Goal: Task Accomplishment & Management: Manage account settings

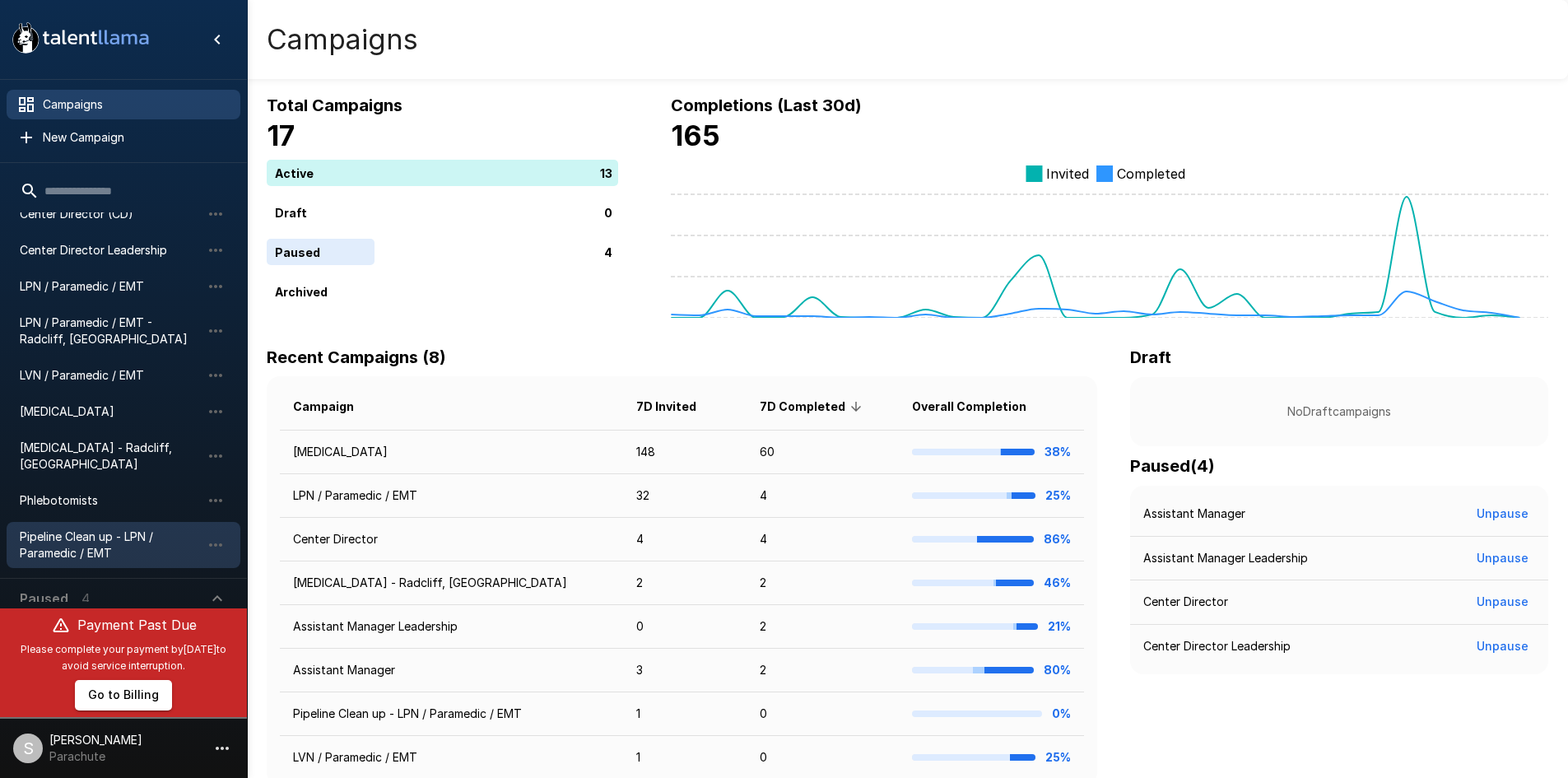
scroll to position [73, 0]
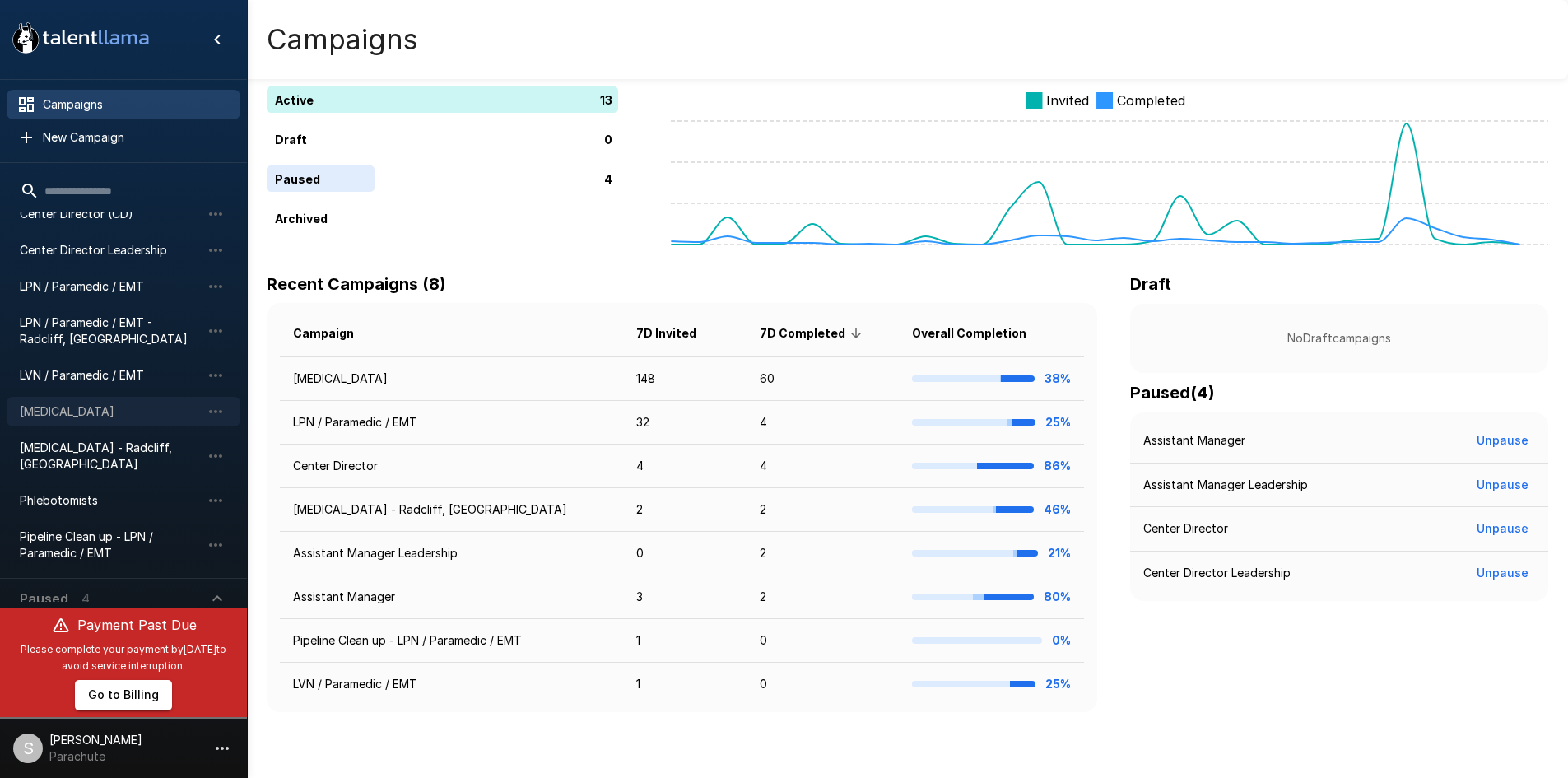
click at [89, 407] on span "[MEDICAL_DATA]" at bounding box center [110, 411] width 181 height 16
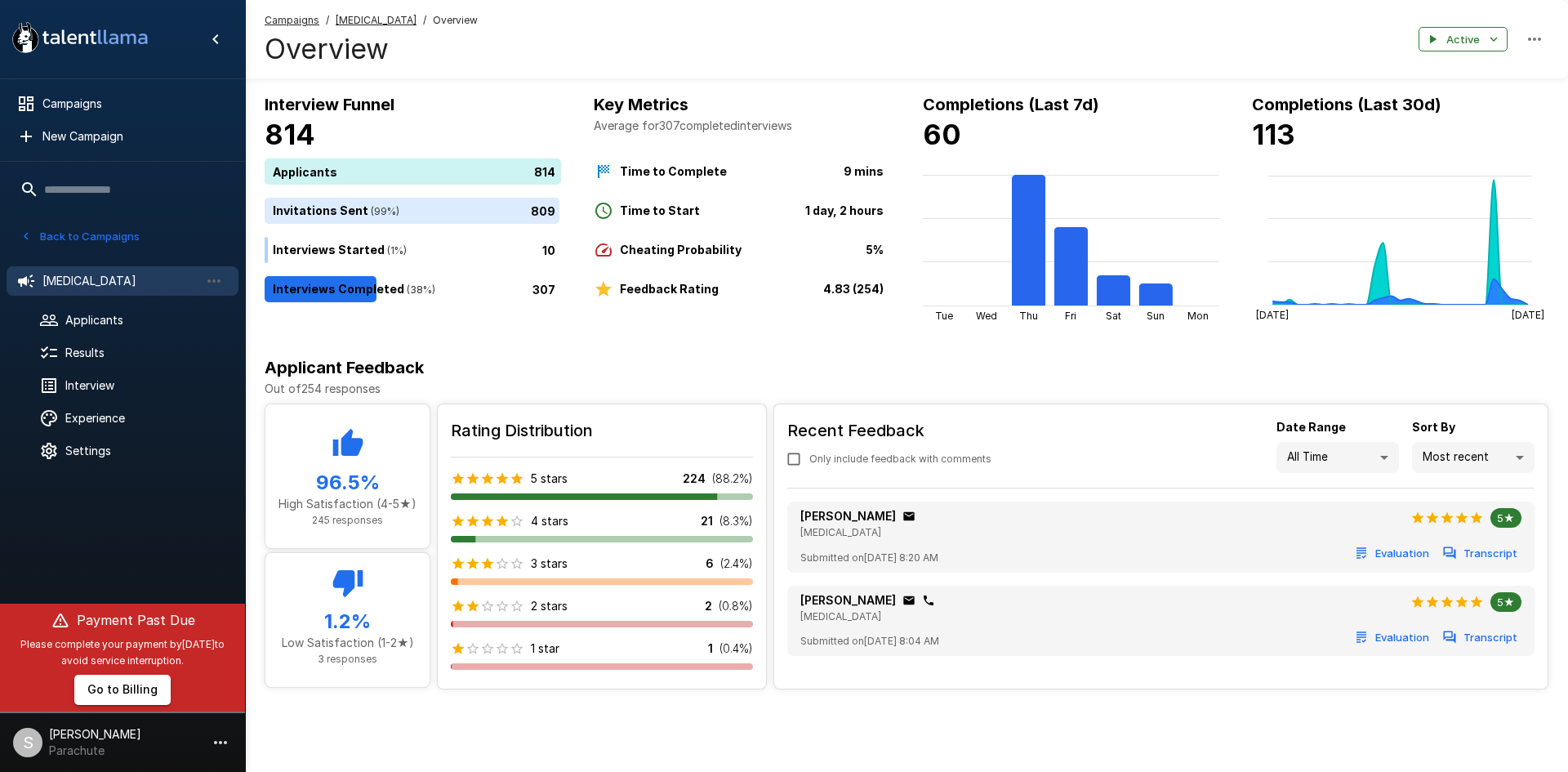
click at [27, 231] on icon "button" at bounding box center [26, 236] width 15 height 15
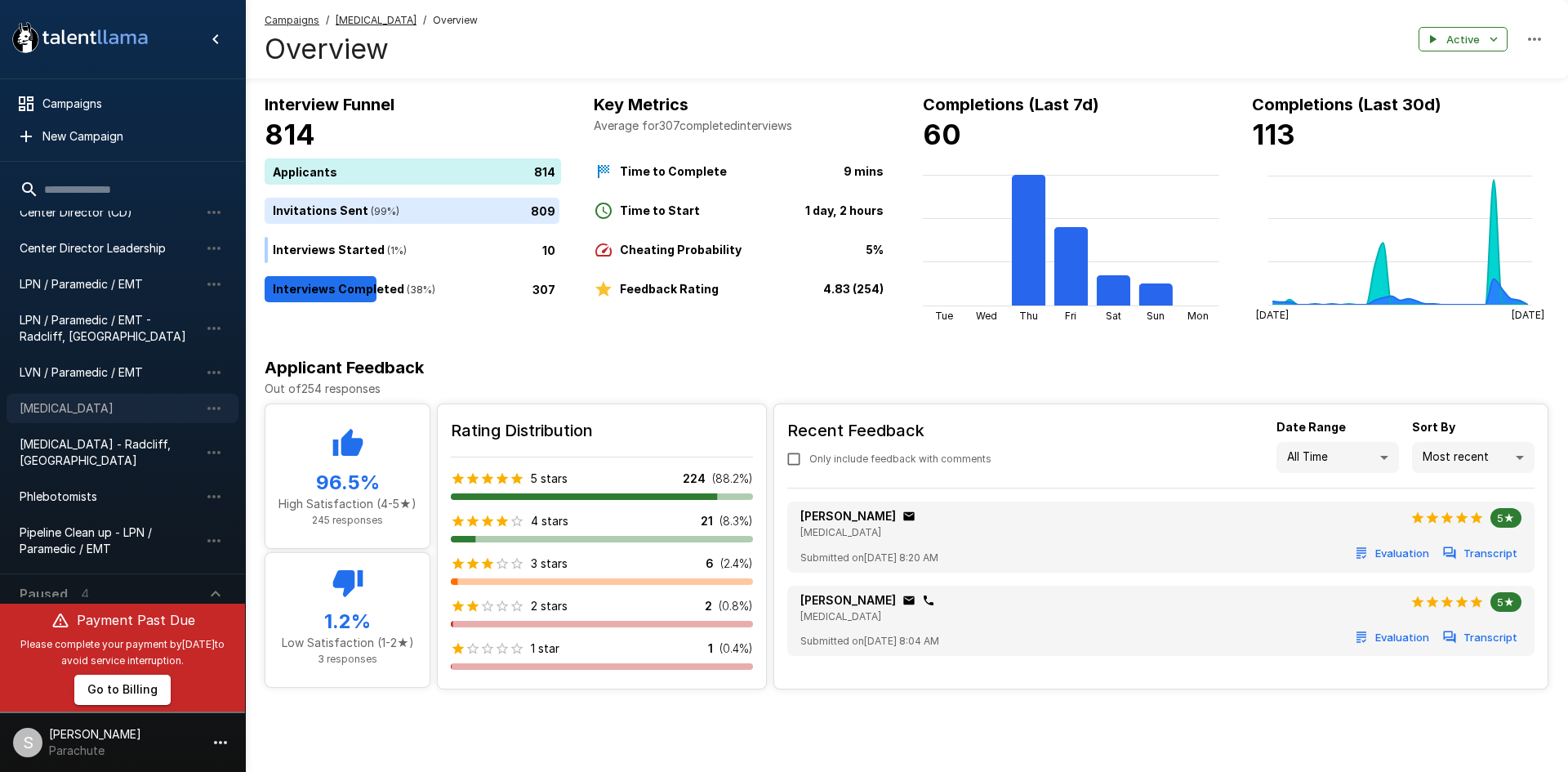
click at [62, 406] on span "[MEDICAL_DATA]" at bounding box center [109, 408] width 179 height 16
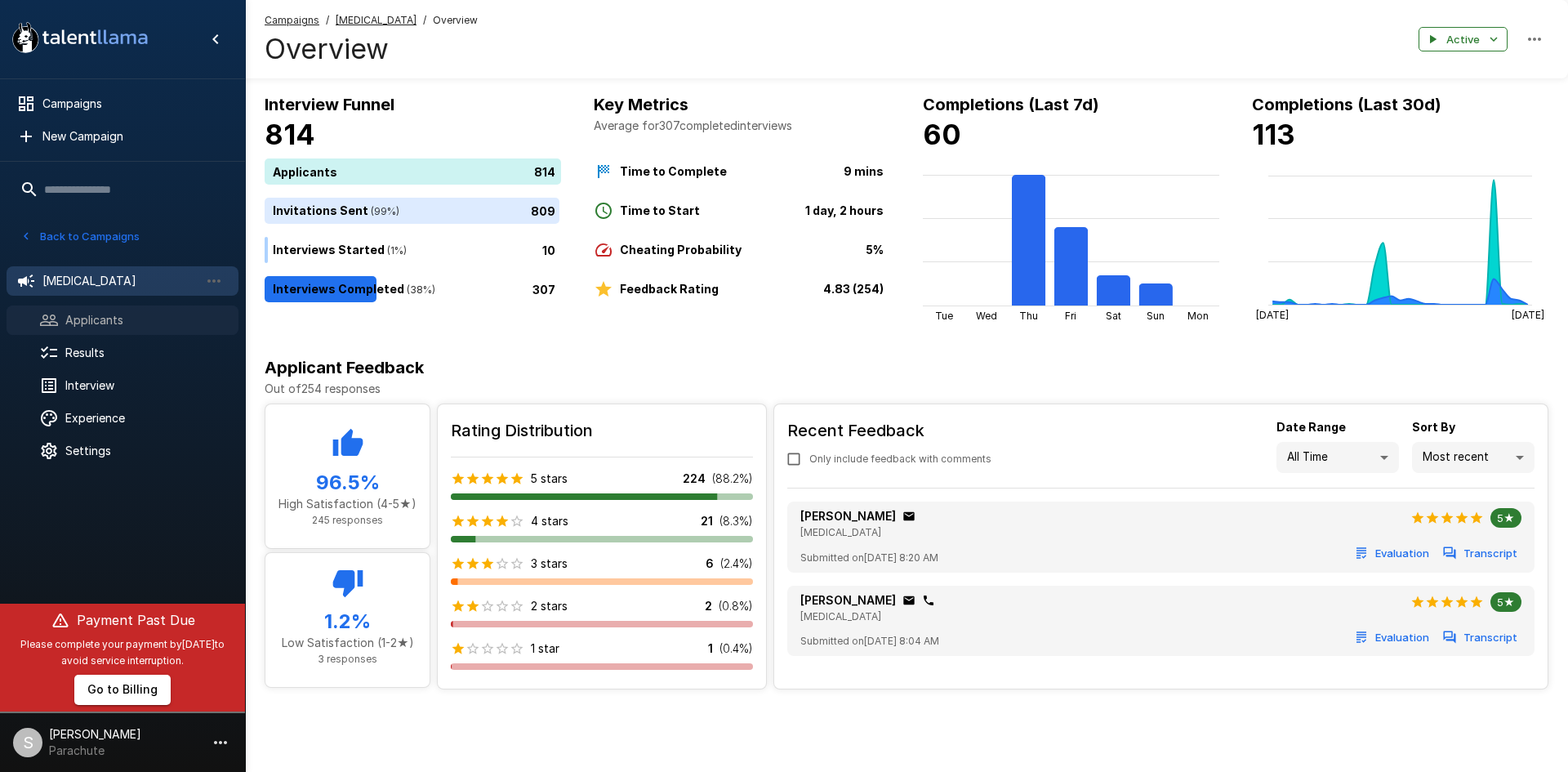
click at [58, 315] on icon at bounding box center [49, 319] width 20 height 20
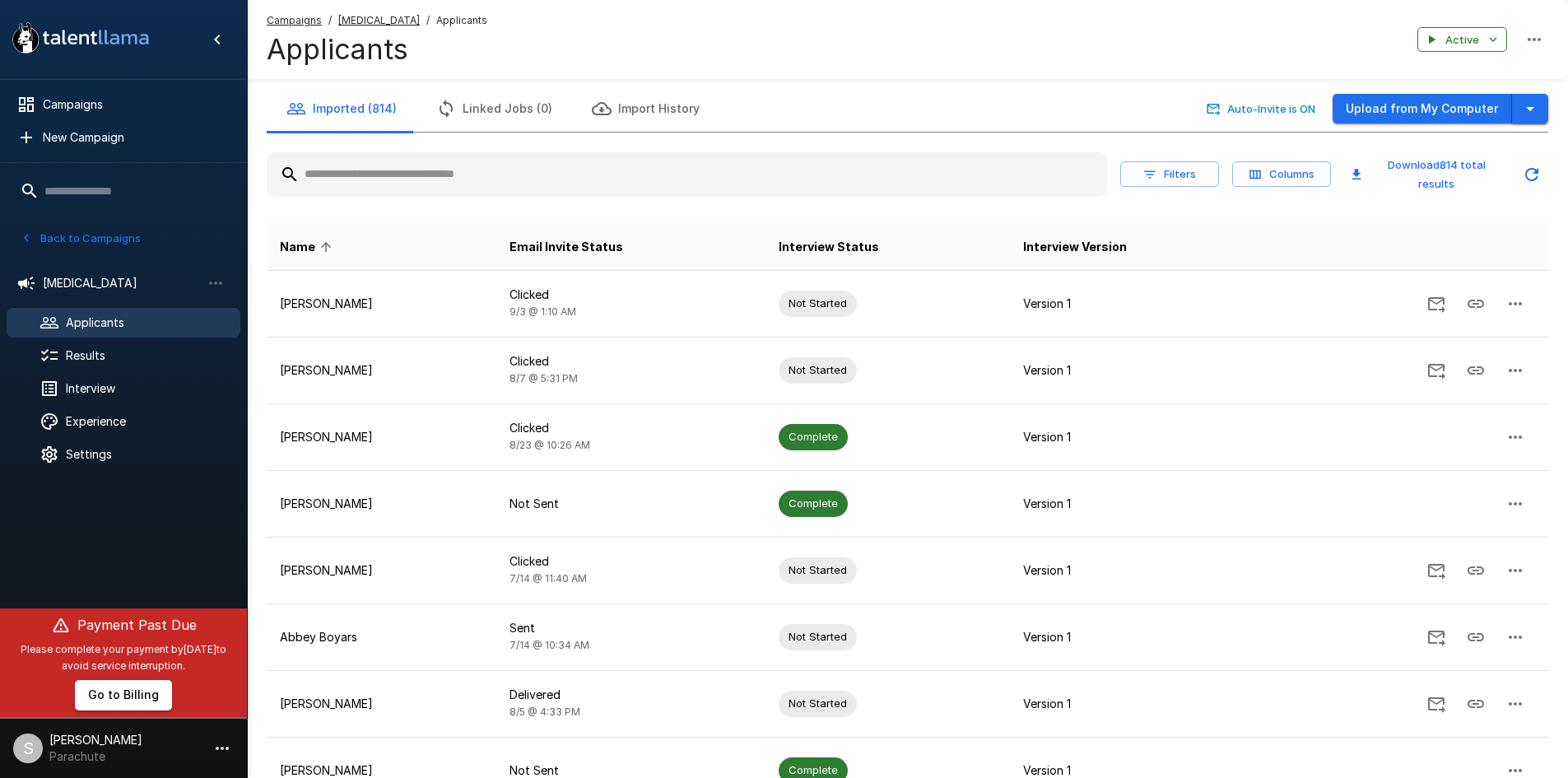
click at [1543, 105] on button "button" at bounding box center [1530, 108] width 36 height 30
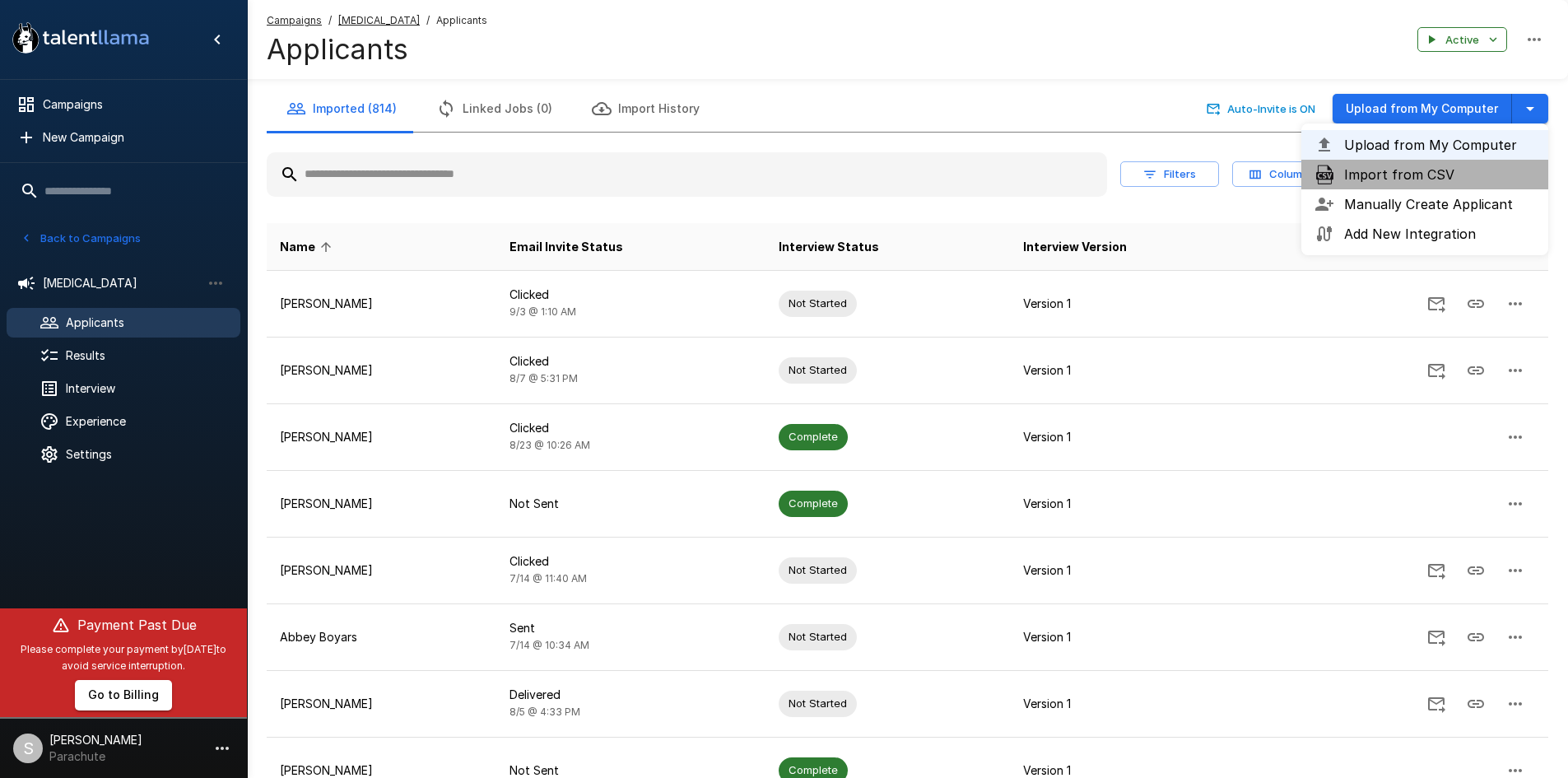
click at [1435, 178] on span "Import from CSV" at bounding box center [1440, 174] width 191 height 20
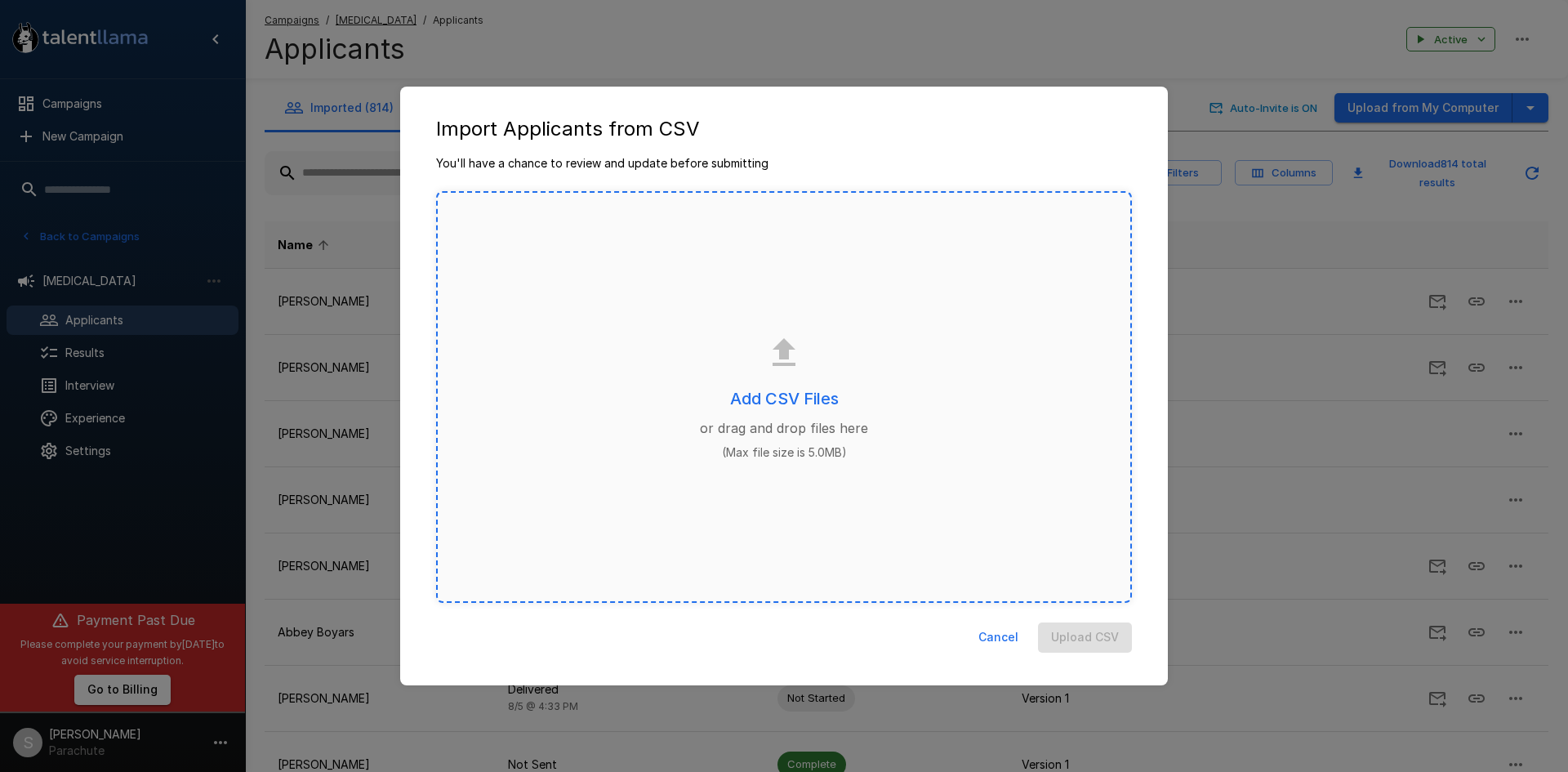
click at [798, 384] on div "Add CSV Files or drag and drop files here (Max file size is 5.0MB)" at bounding box center [784, 397] width 696 height 412
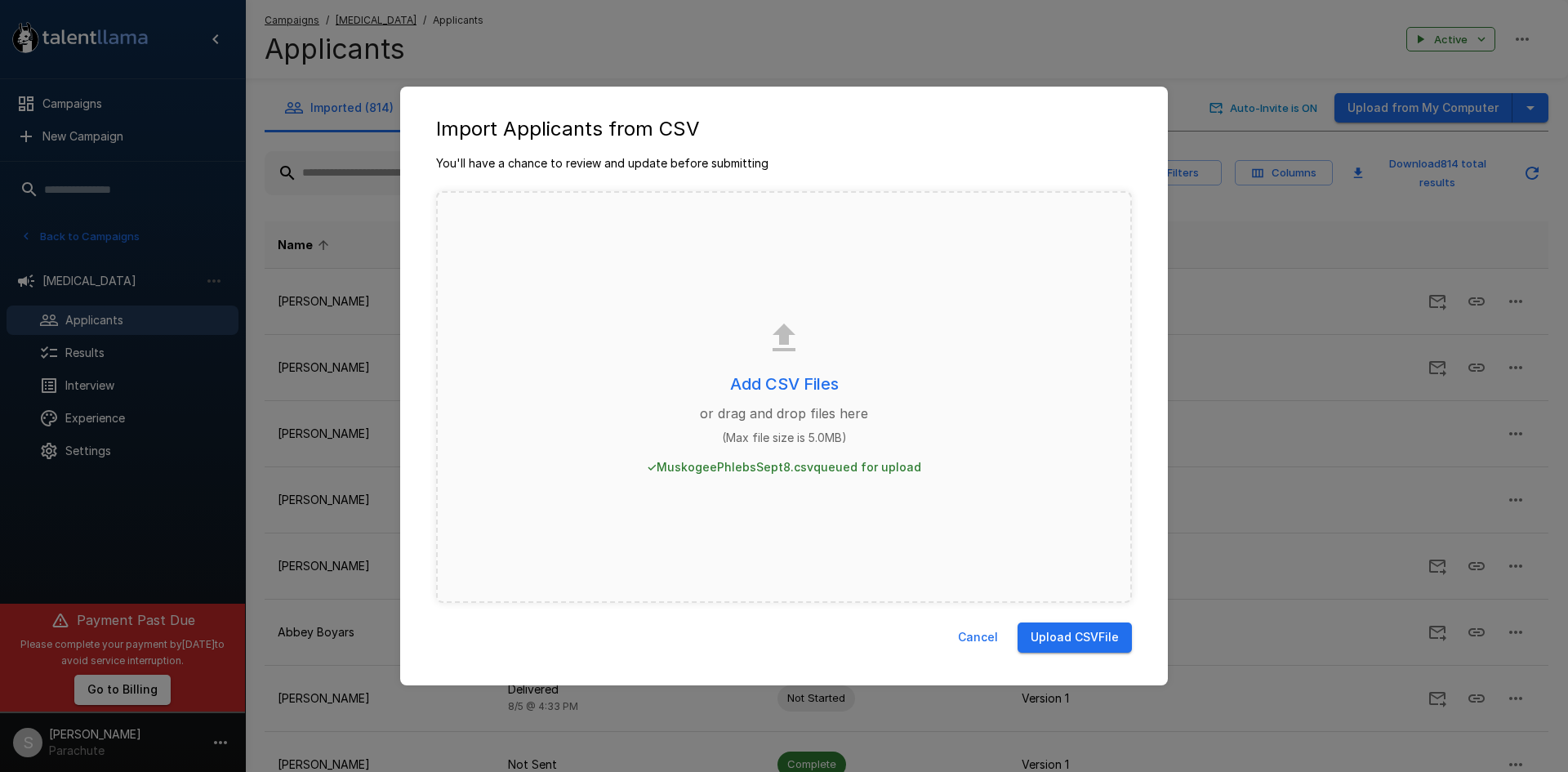
click at [1049, 643] on button "Upload CSV File" at bounding box center [1075, 637] width 114 height 30
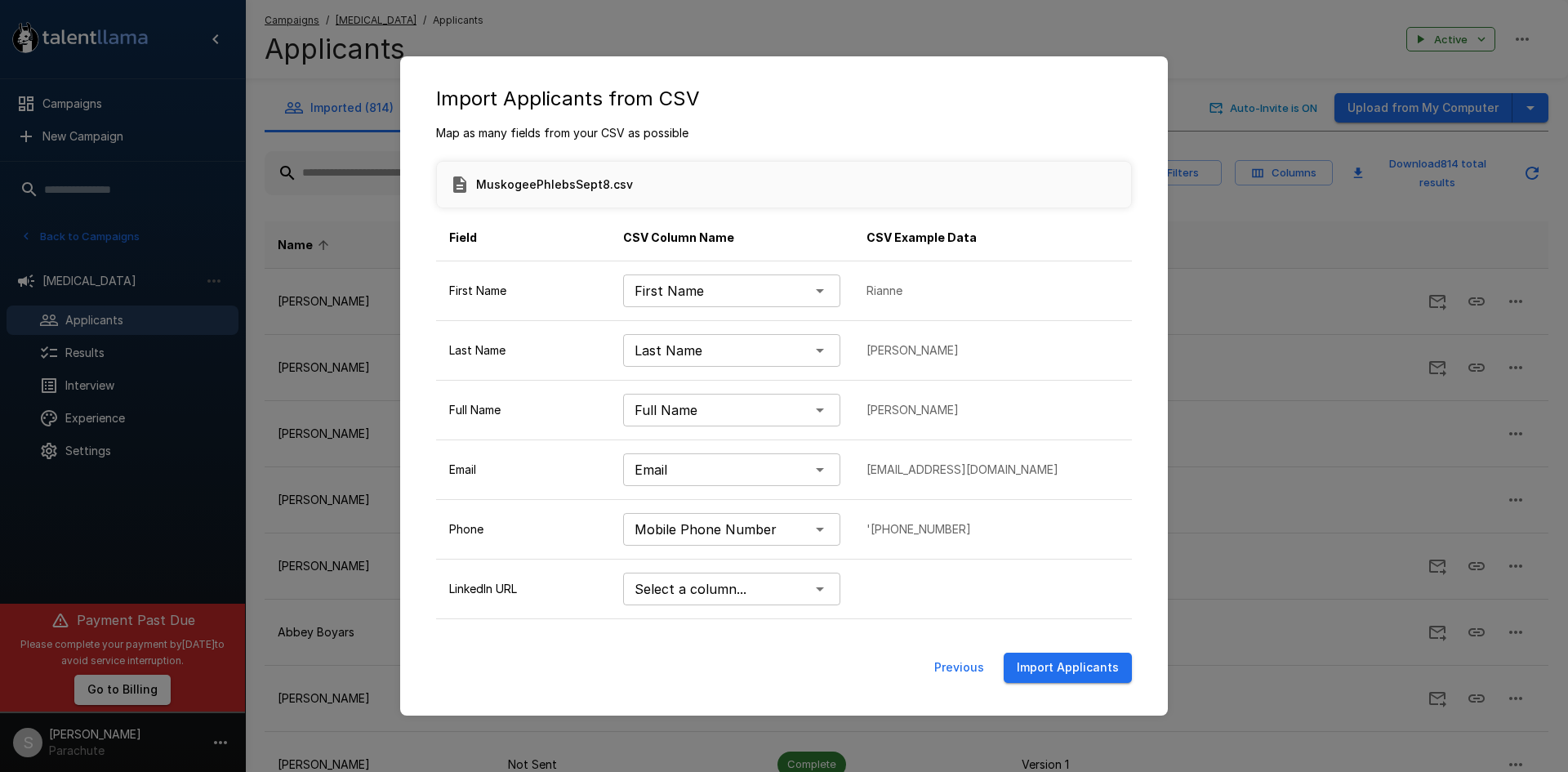
click at [1061, 670] on button "Import Applicants" at bounding box center [1068, 667] width 128 height 30
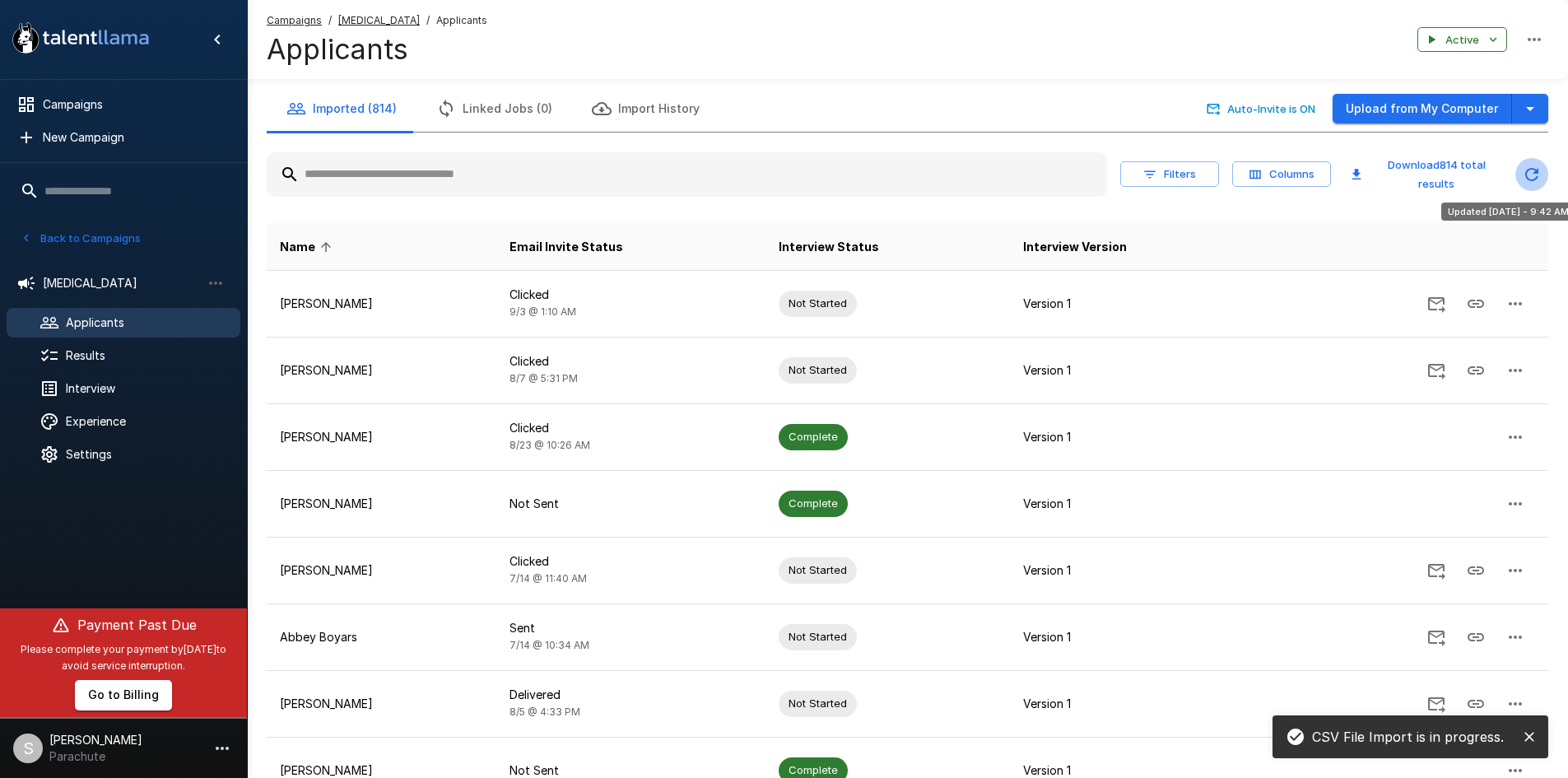
click at [1528, 181] on icon "Updated Today - 9:42 AM" at bounding box center [1532, 174] width 20 height 20
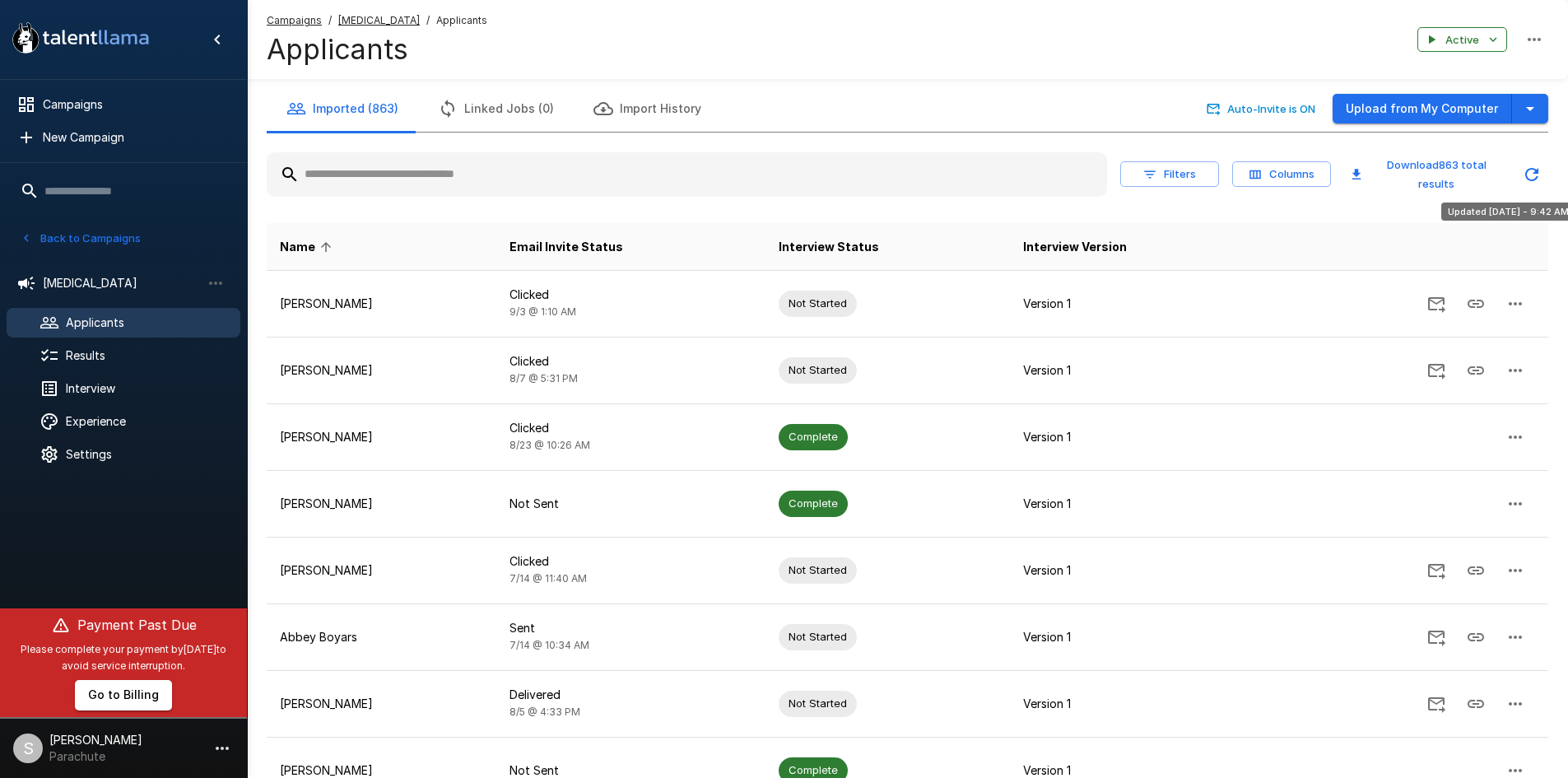
click at [1535, 169] on icon "Updated Today - 9:42 AM" at bounding box center [1531, 174] width 13 height 13
click at [1524, 176] on icon "Updated Today - 9:42 AM" at bounding box center [1532, 174] width 20 height 20
click at [1534, 181] on icon "Updated Today - 9:42 AM" at bounding box center [1532, 174] width 20 height 20
click at [1534, 180] on icon "Updated Today - 9:42 AM" at bounding box center [1531, 174] width 13 height 13
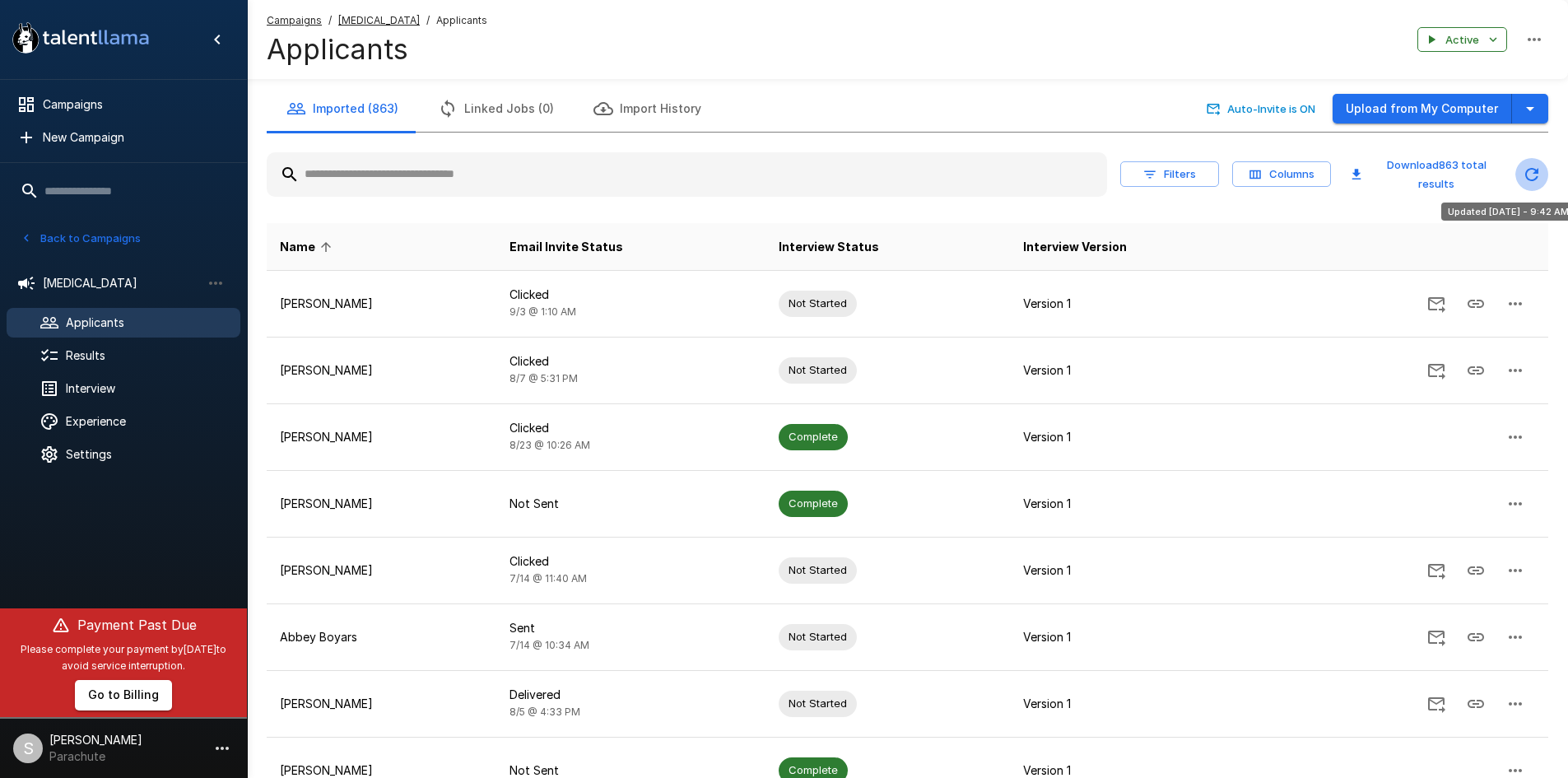
click at [1534, 180] on icon "Updated Today - 9:42 AM" at bounding box center [1531, 174] width 13 height 13
click at [110, 351] on span "Results" at bounding box center [146, 355] width 161 height 16
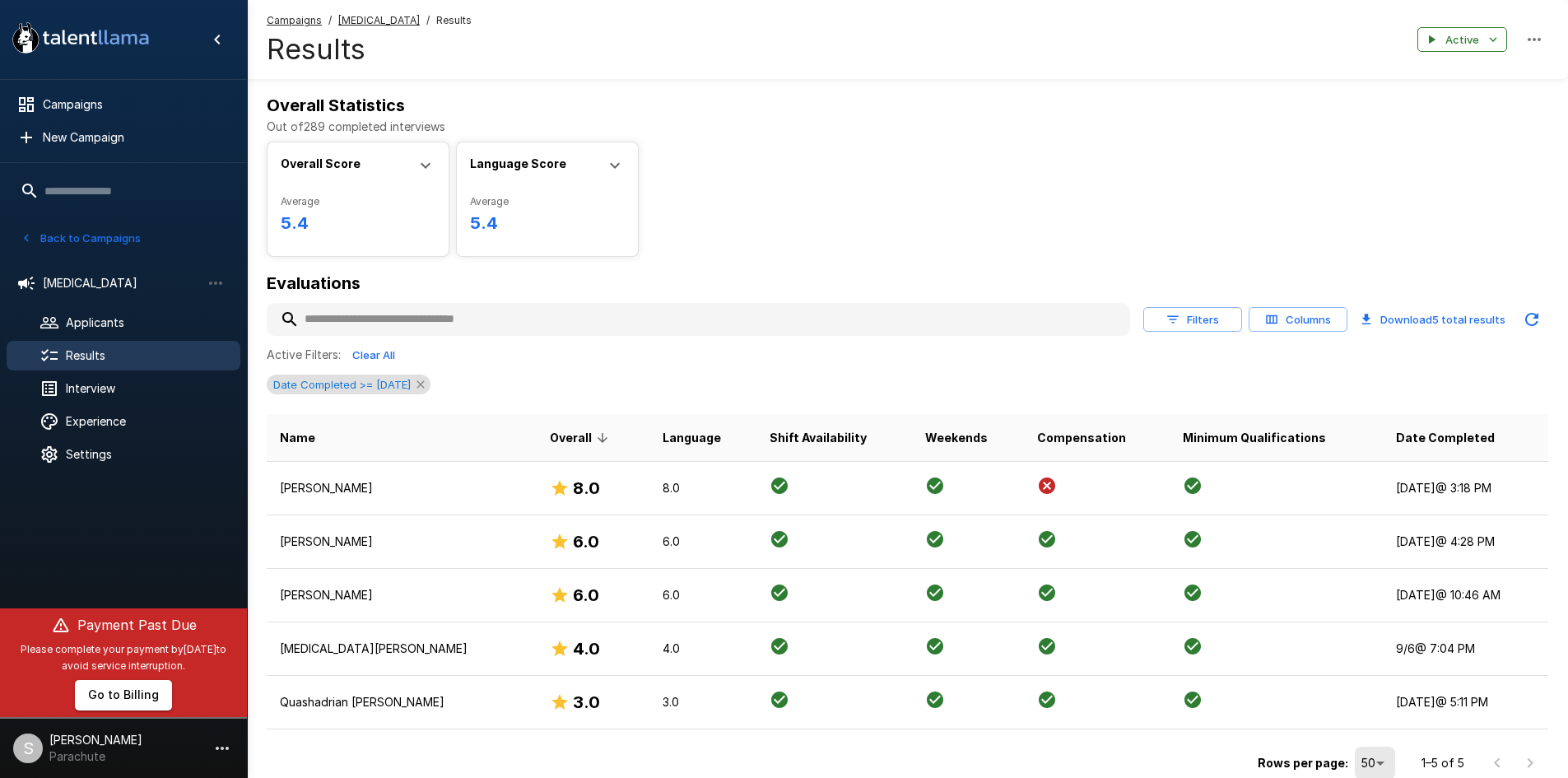
click at [427, 386] on icon at bounding box center [420, 384] width 13 height 13
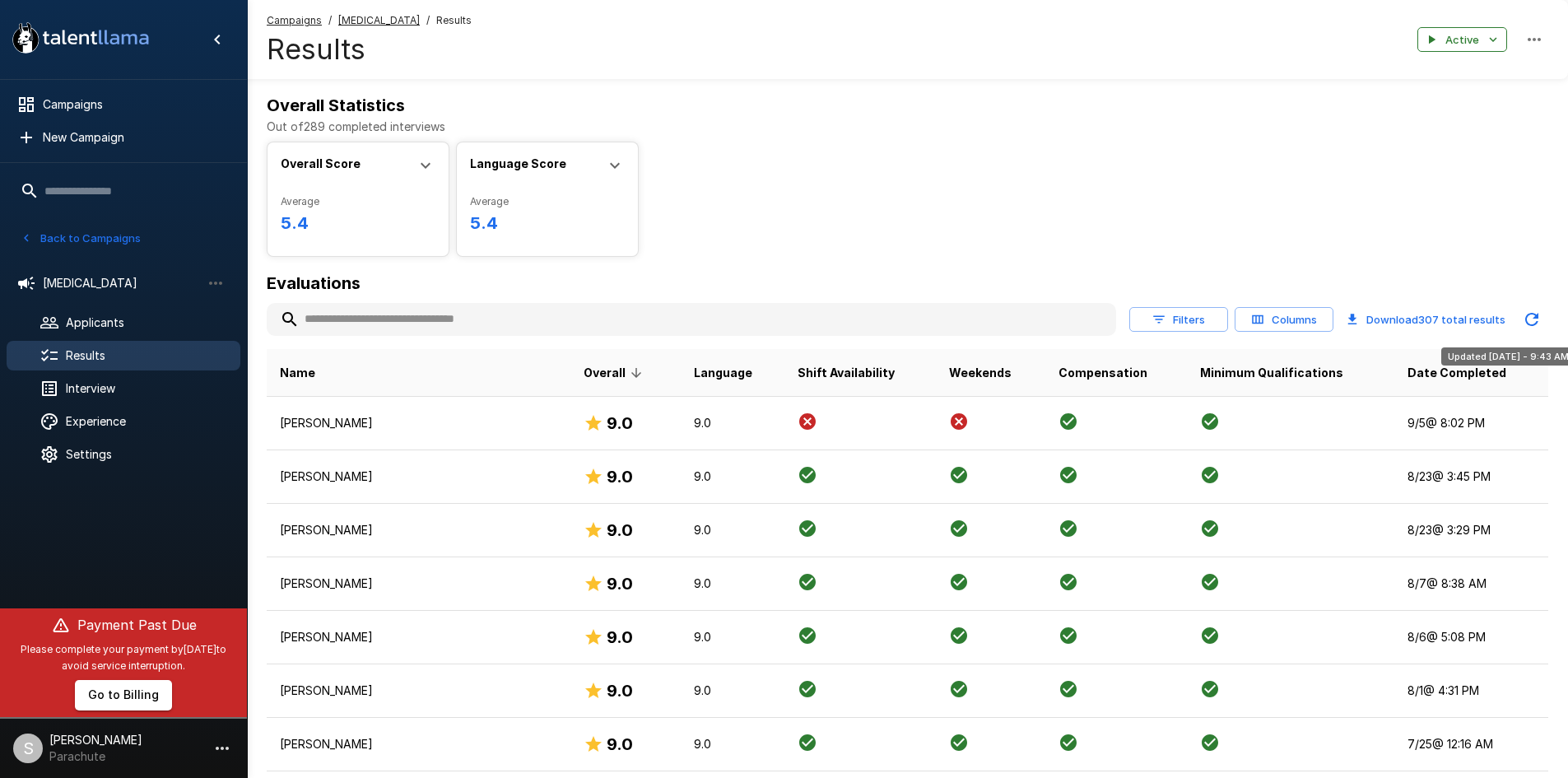
click at [1532, 324] on icon "Updated Today - 9:43 AM" at bounding box center [1531, 318] width 13 height 13
click at [133, 322] on span "Applicants" at bounding box center [146, 322] width 161 height 16
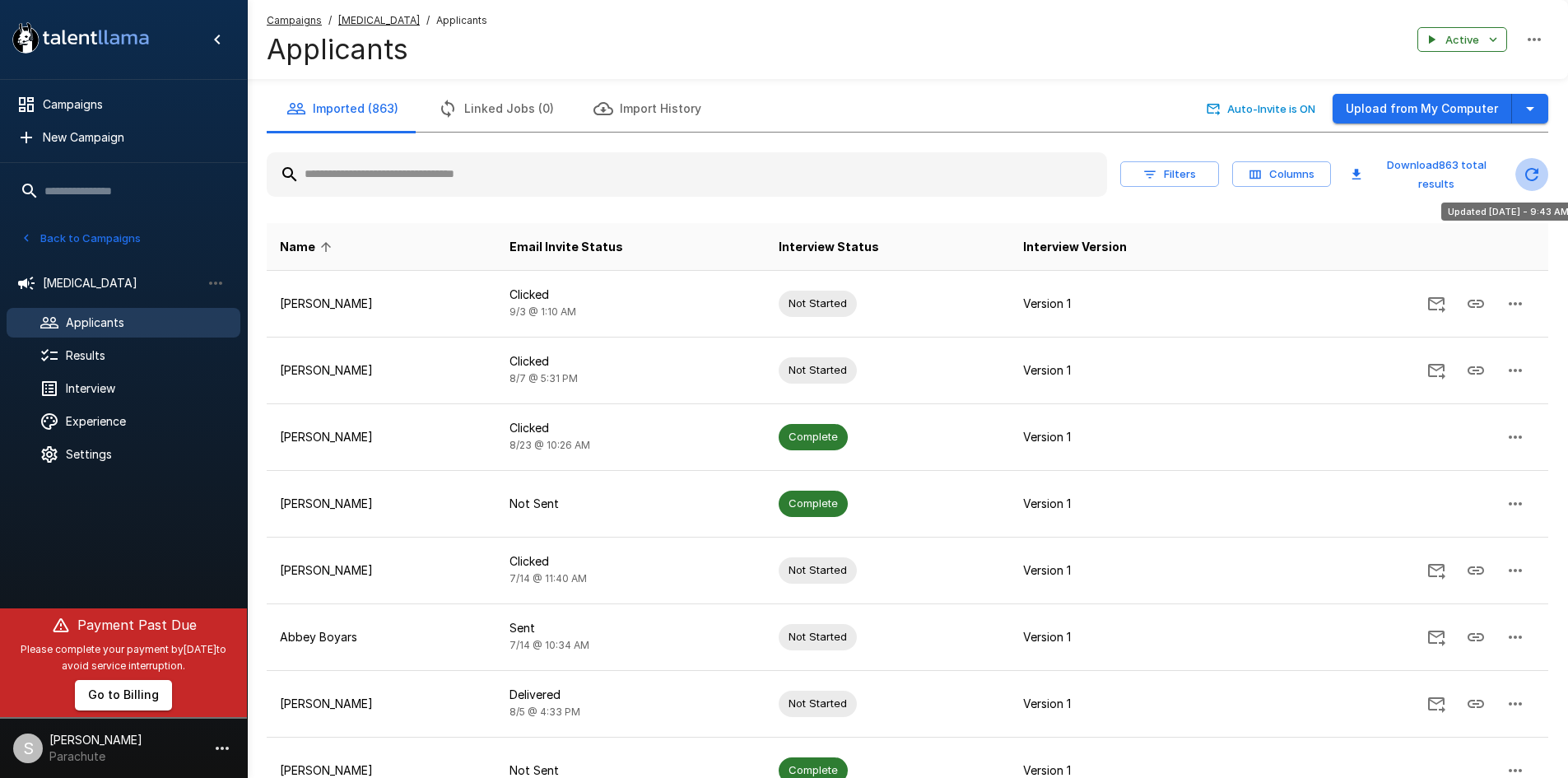
click at [1536, 177] on icon "Updated Today - 9:43 AM" at bounding box center [1532, 174] width 20 height 20
click at [601, 116] on icon "button" at bounding box center [603, 108] width 20 height 20
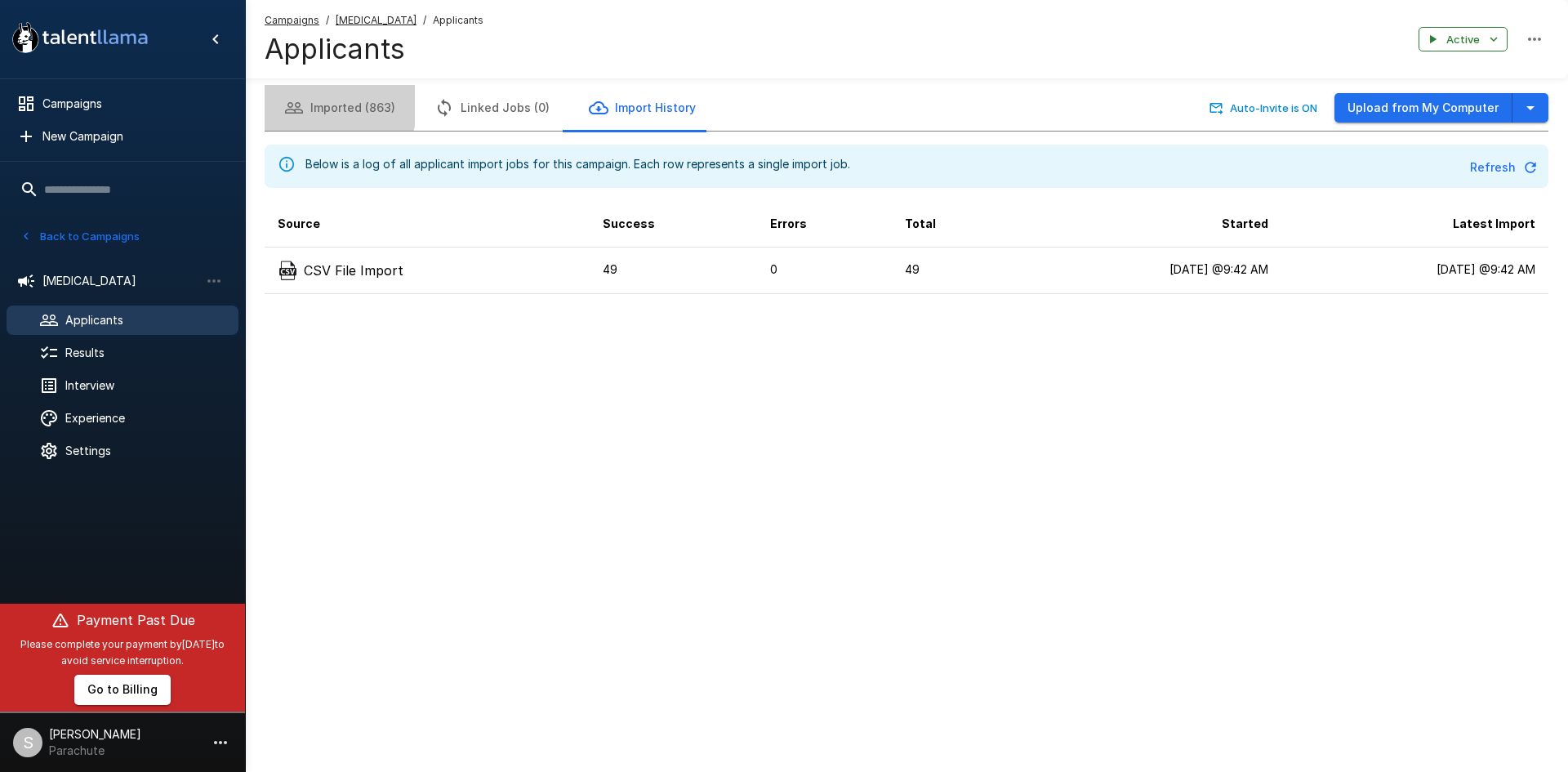
click at [317, 103] on button "Imported (863)" at bounding box center [340, 108] width 150 height 46
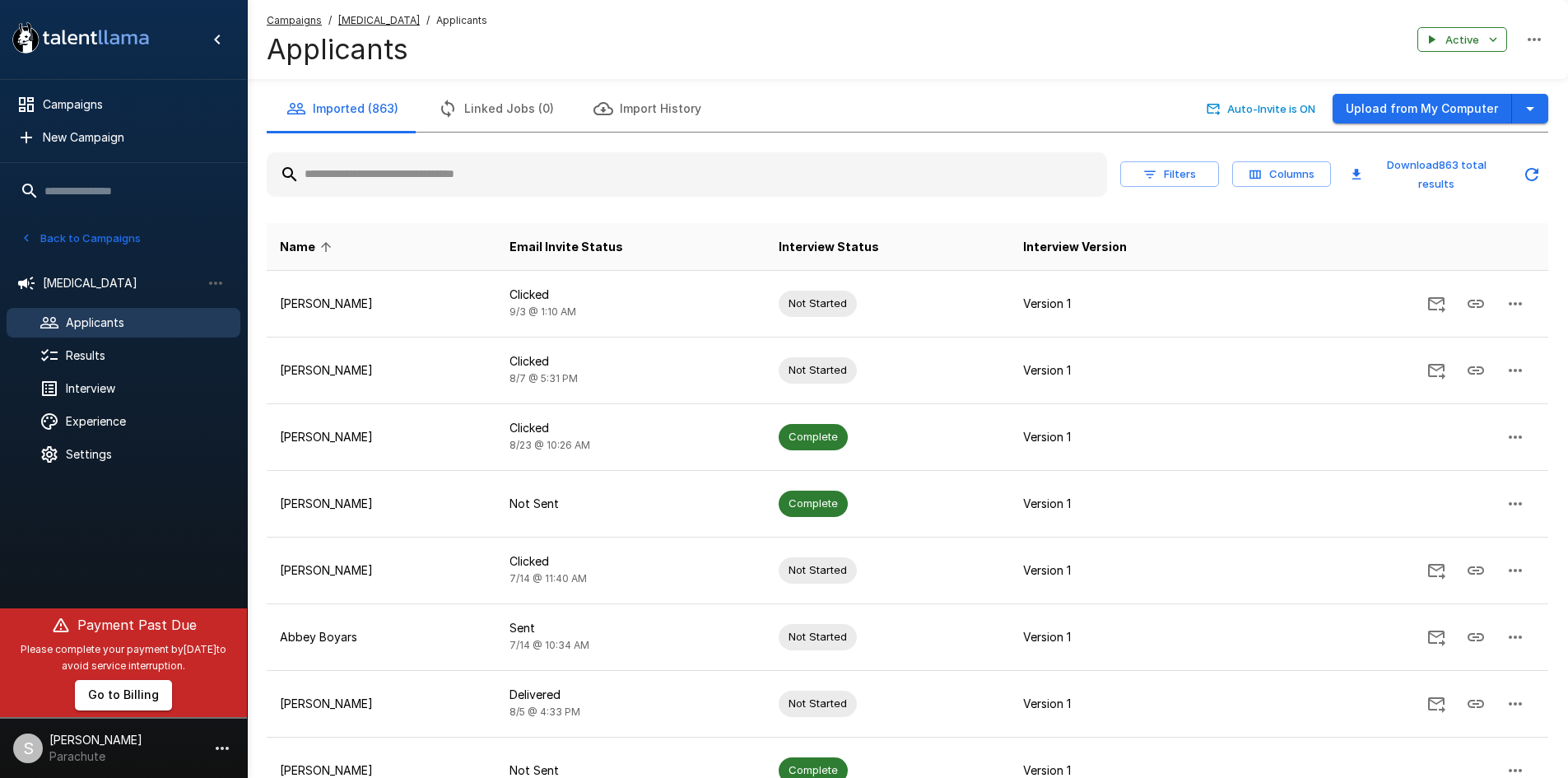
click at [65, 242] on button "Back to Campaigns" at bounding box center [80, 238] width 128 height 26
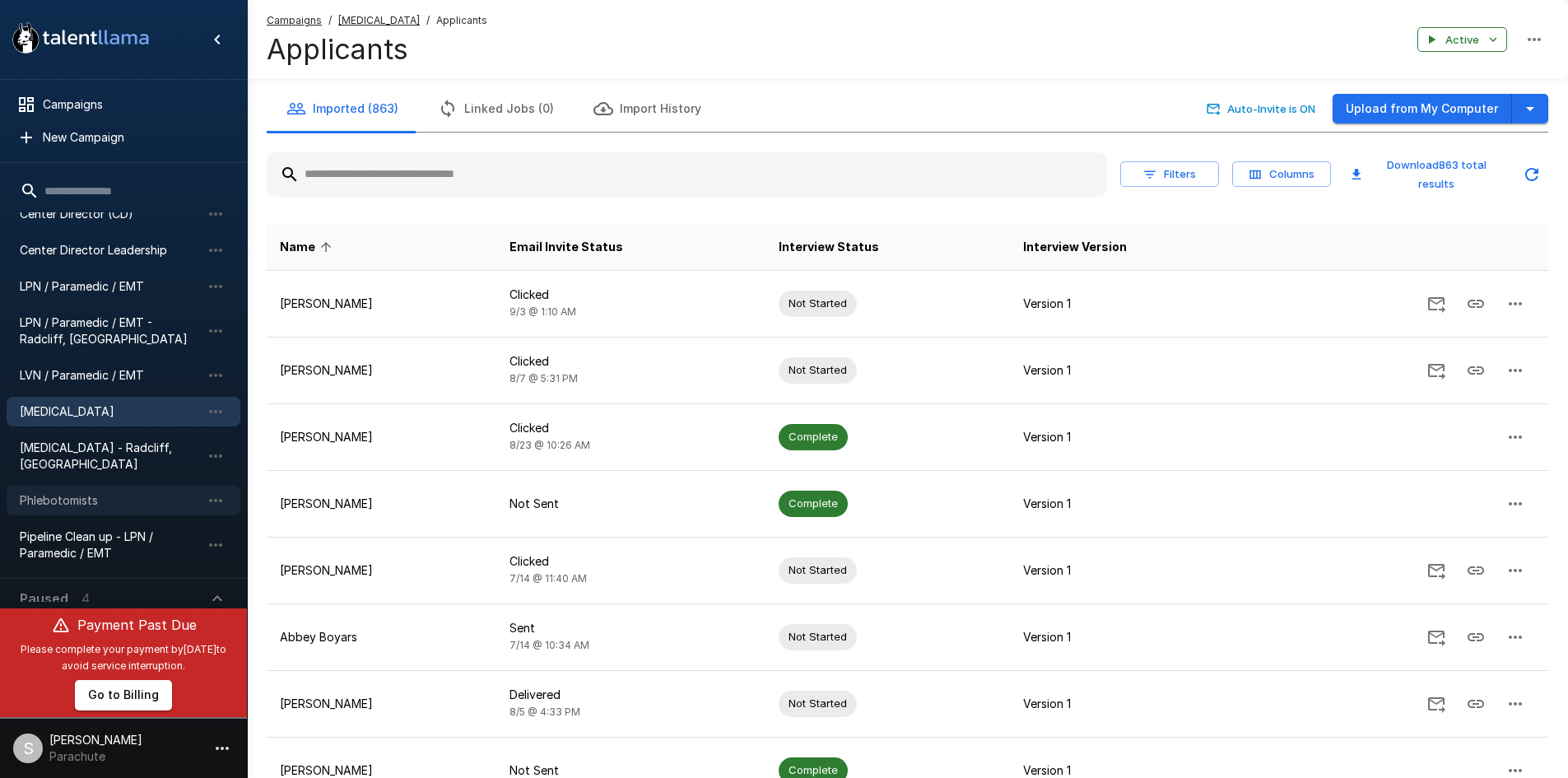
click at [114, 492] on span "Phlebotomists" at bounding box center [110, 500] width 181 height 16
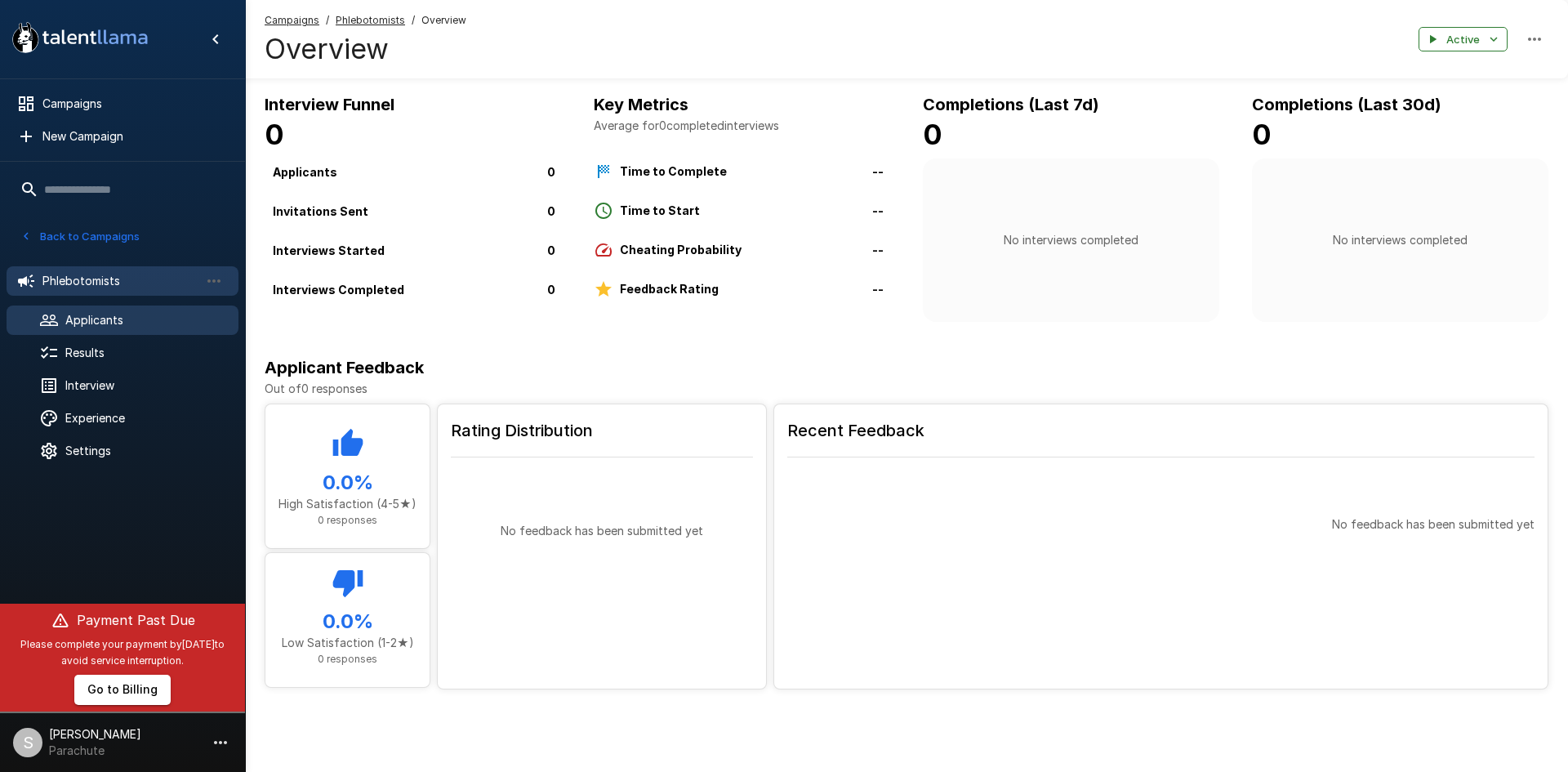
click at [133, 313] on span "Applicants" at bounding box center [145, 319] width 160 height 16
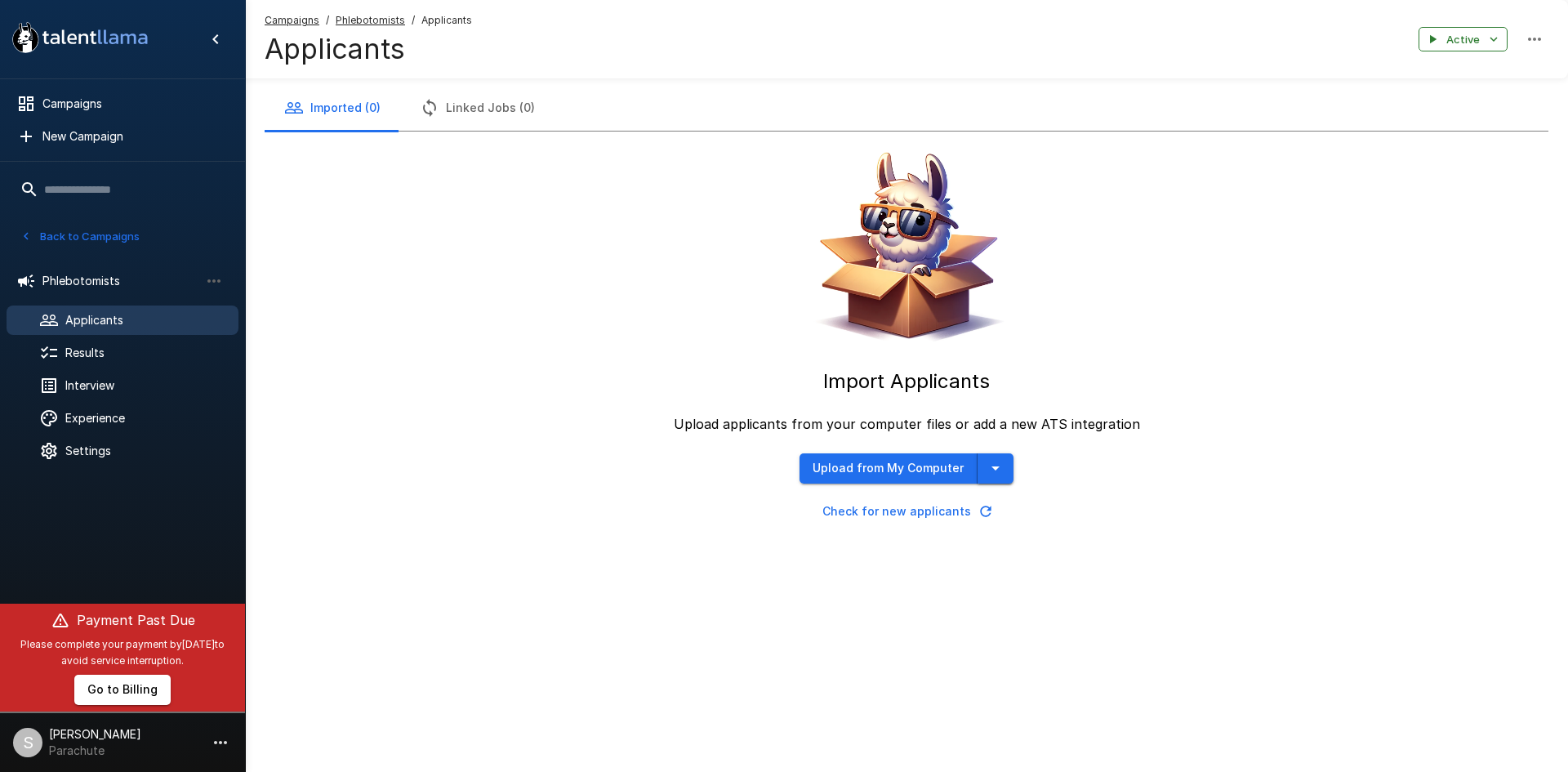
click at [997, 460] on icon "button" at bounding box center [995, 468] width 20 height 20
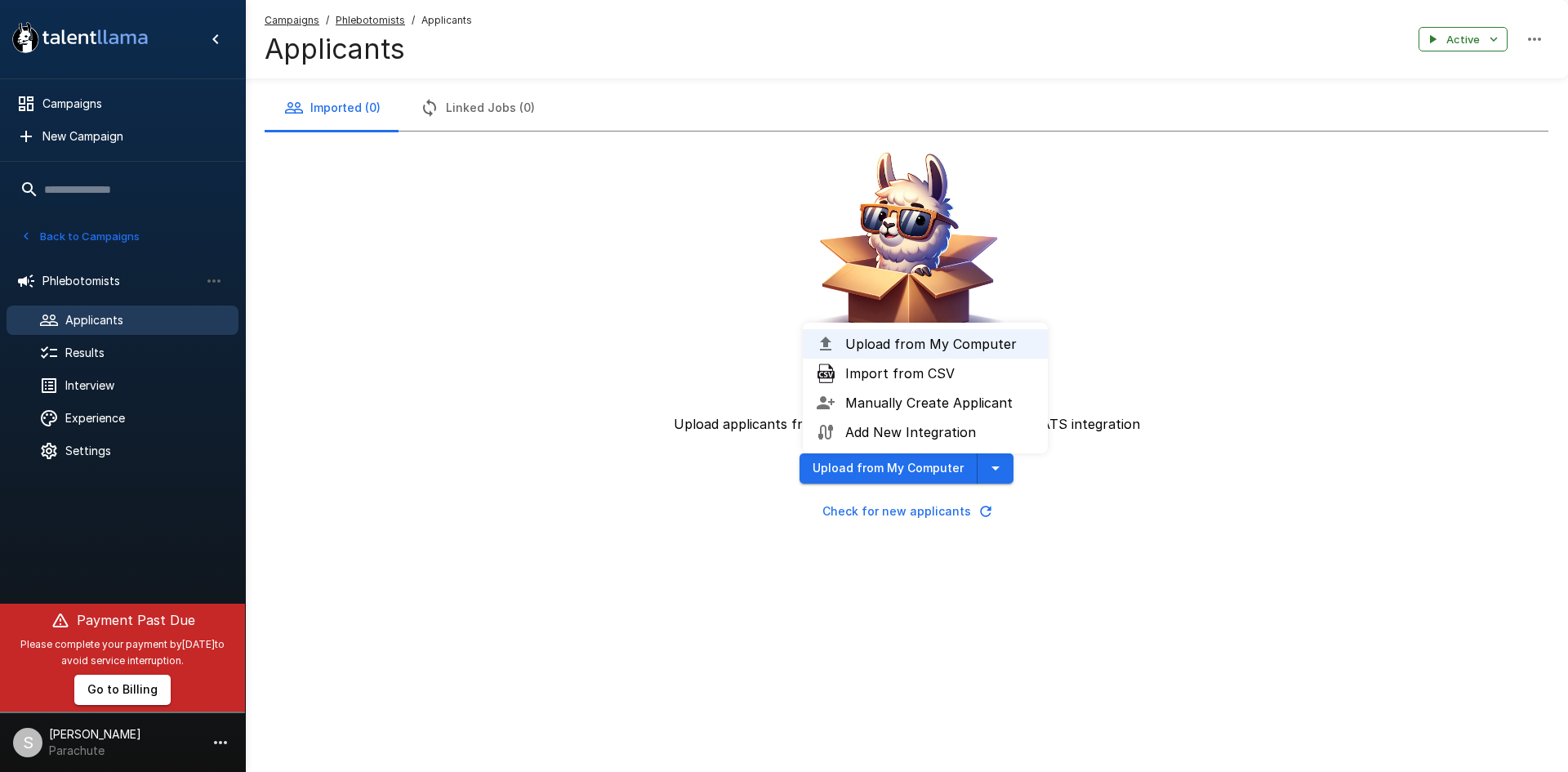
click at [565, 407] on div "Import Applicants Upload applicants from your computer files or add a new ATS i…" at bounding box center [906, 329] width 1284 height 395
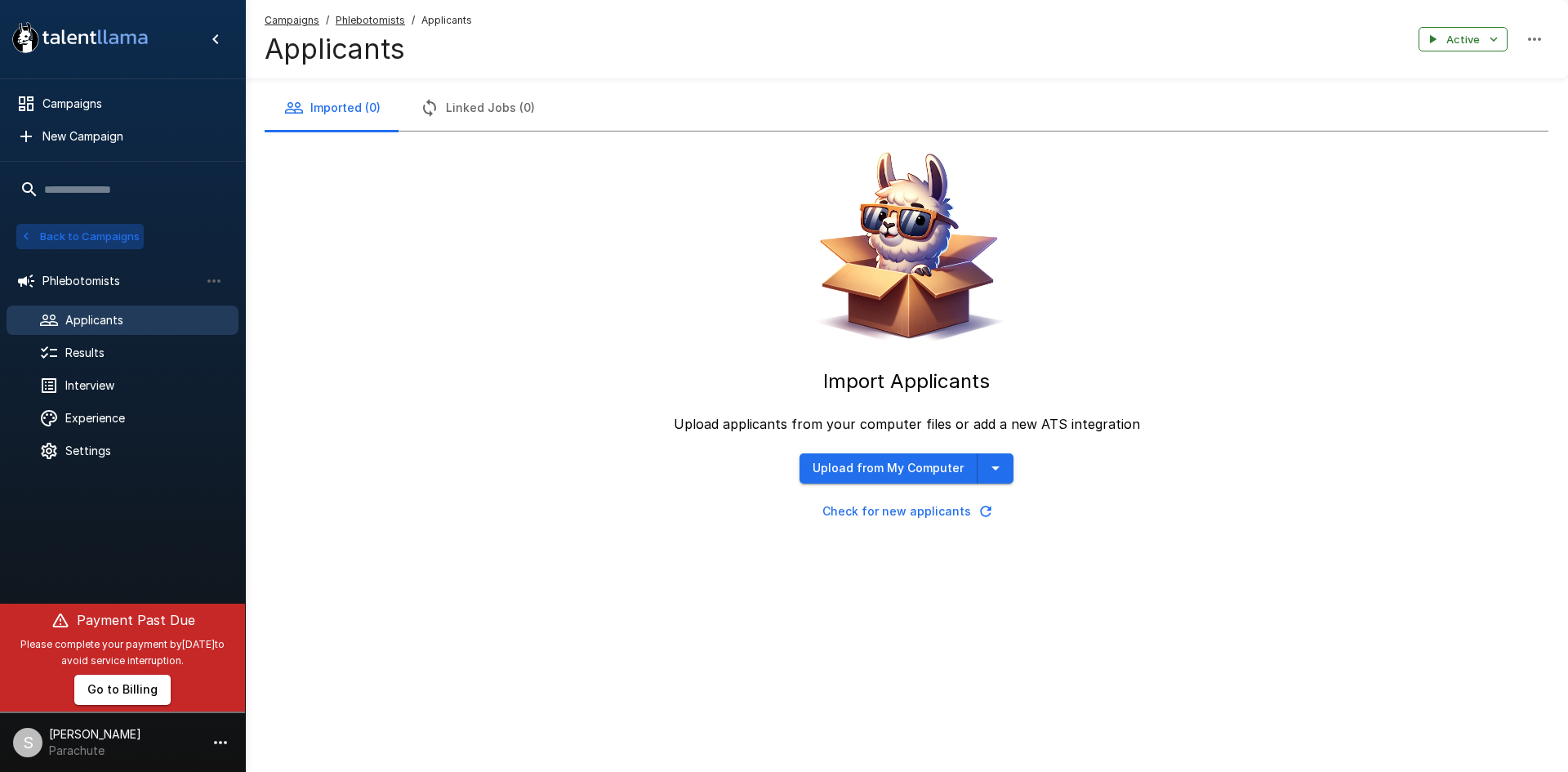
click at [55, 235] on button "Back to Campaigns" at bounding box center [79, 237] width 127 height 26
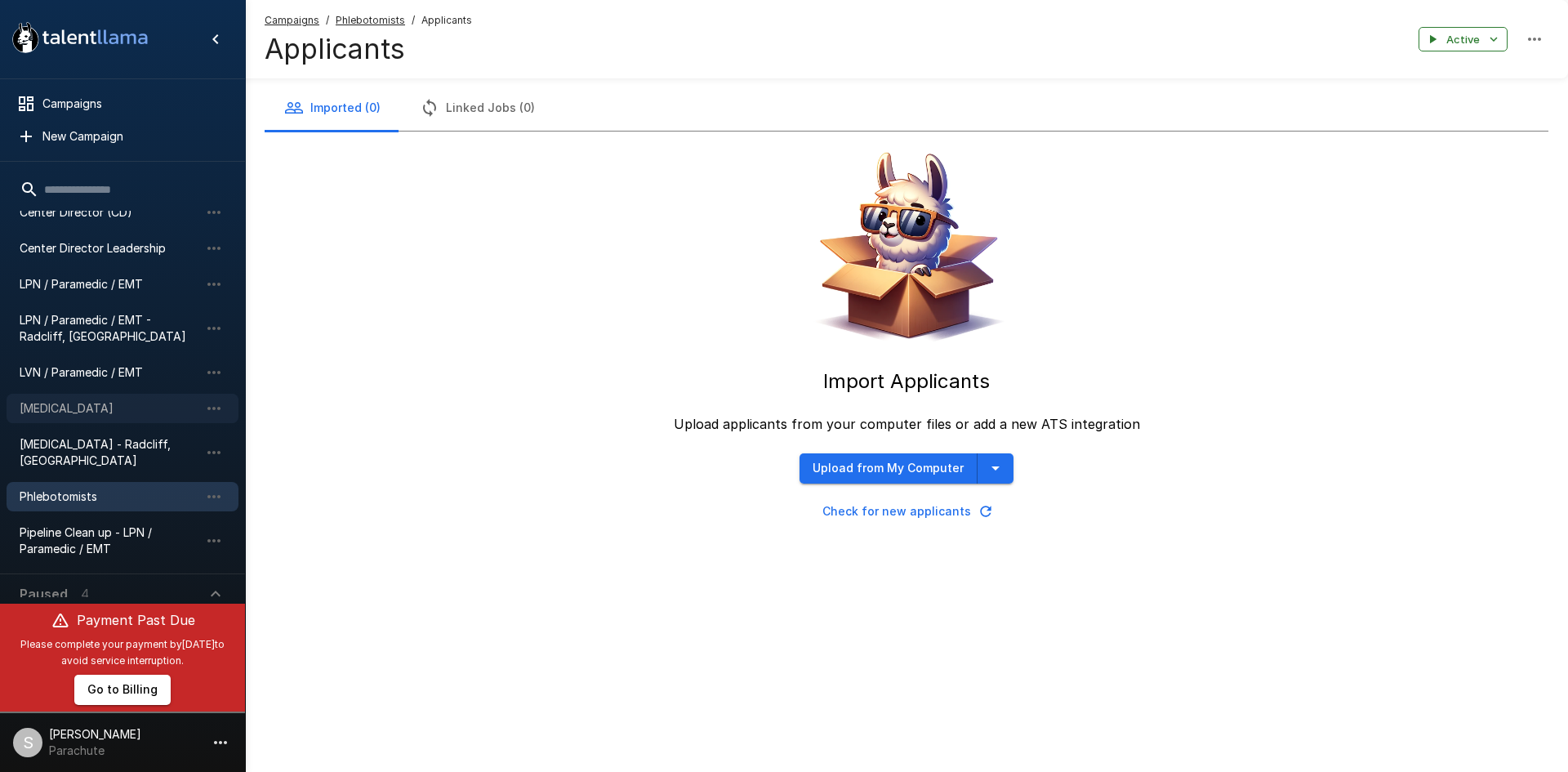
click at [57, 402] on span "[MEDICAL_DATA]" at bounding box center [109, 408] width 179 height 16
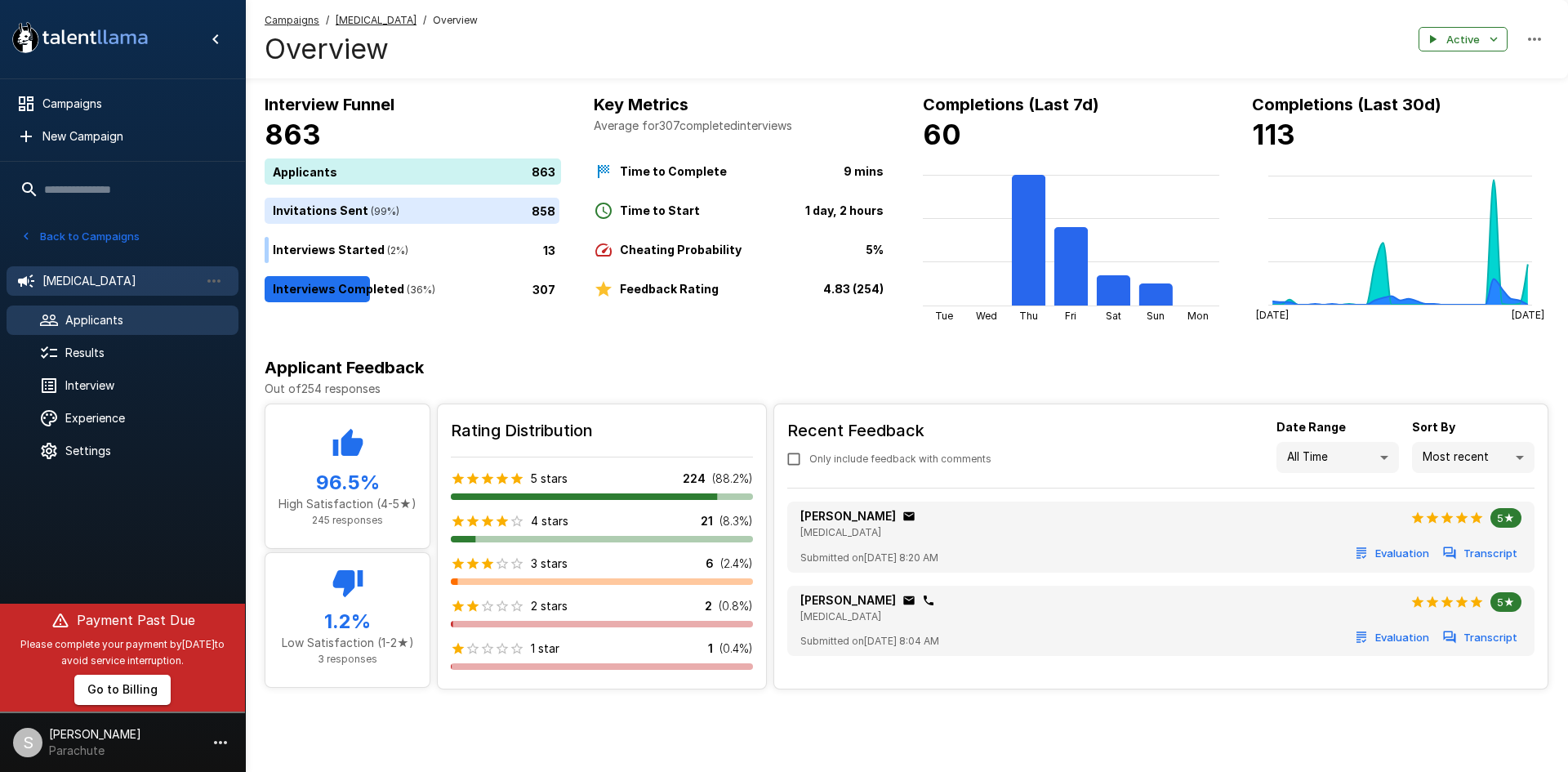
click at [73, 325] on span "Applicants" at bounding box center [145, 319] width 160 height 16
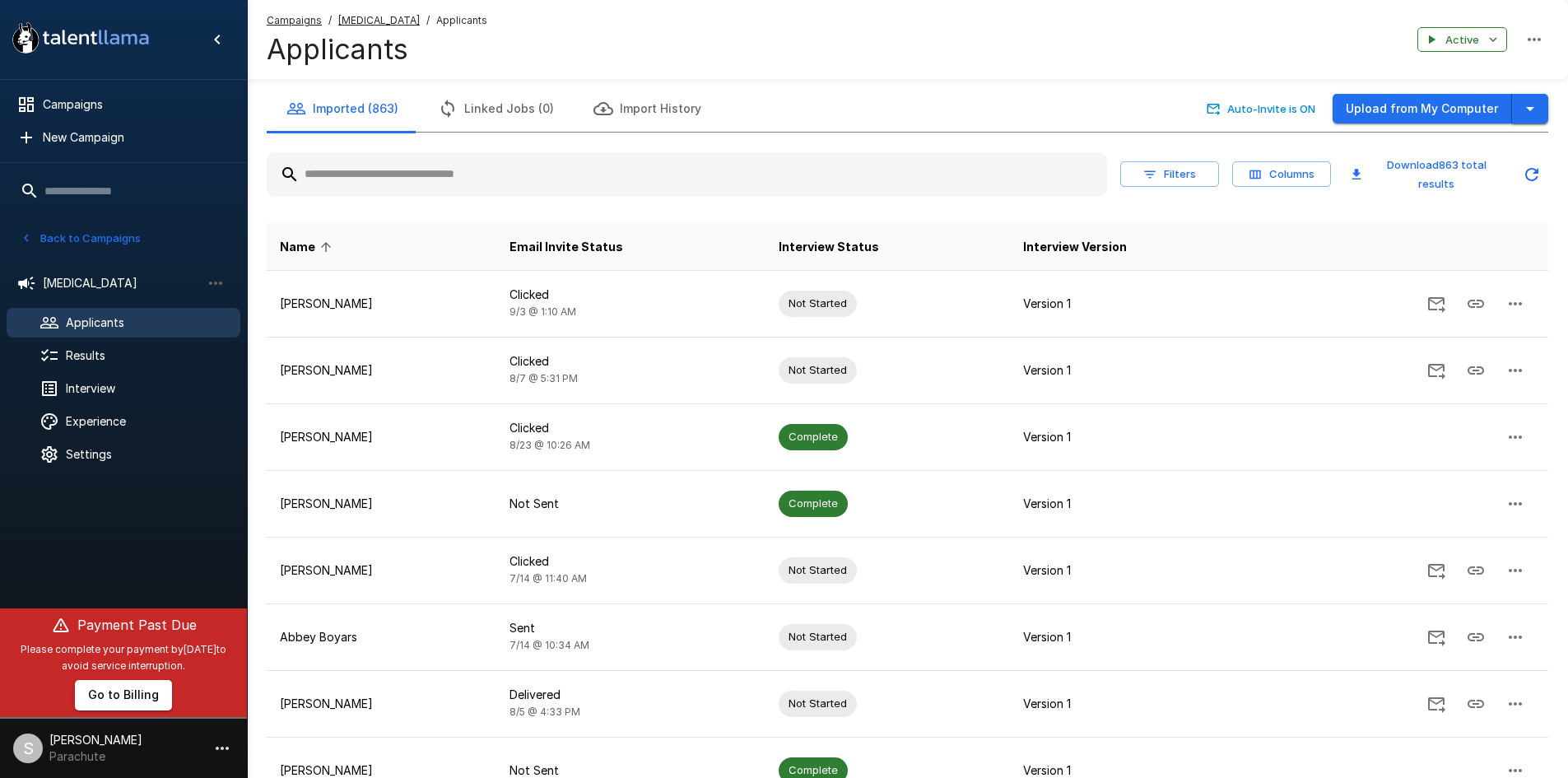
click at [1530, 111] on icon "button" at bounding box center [1530, 108] width 20 height 20
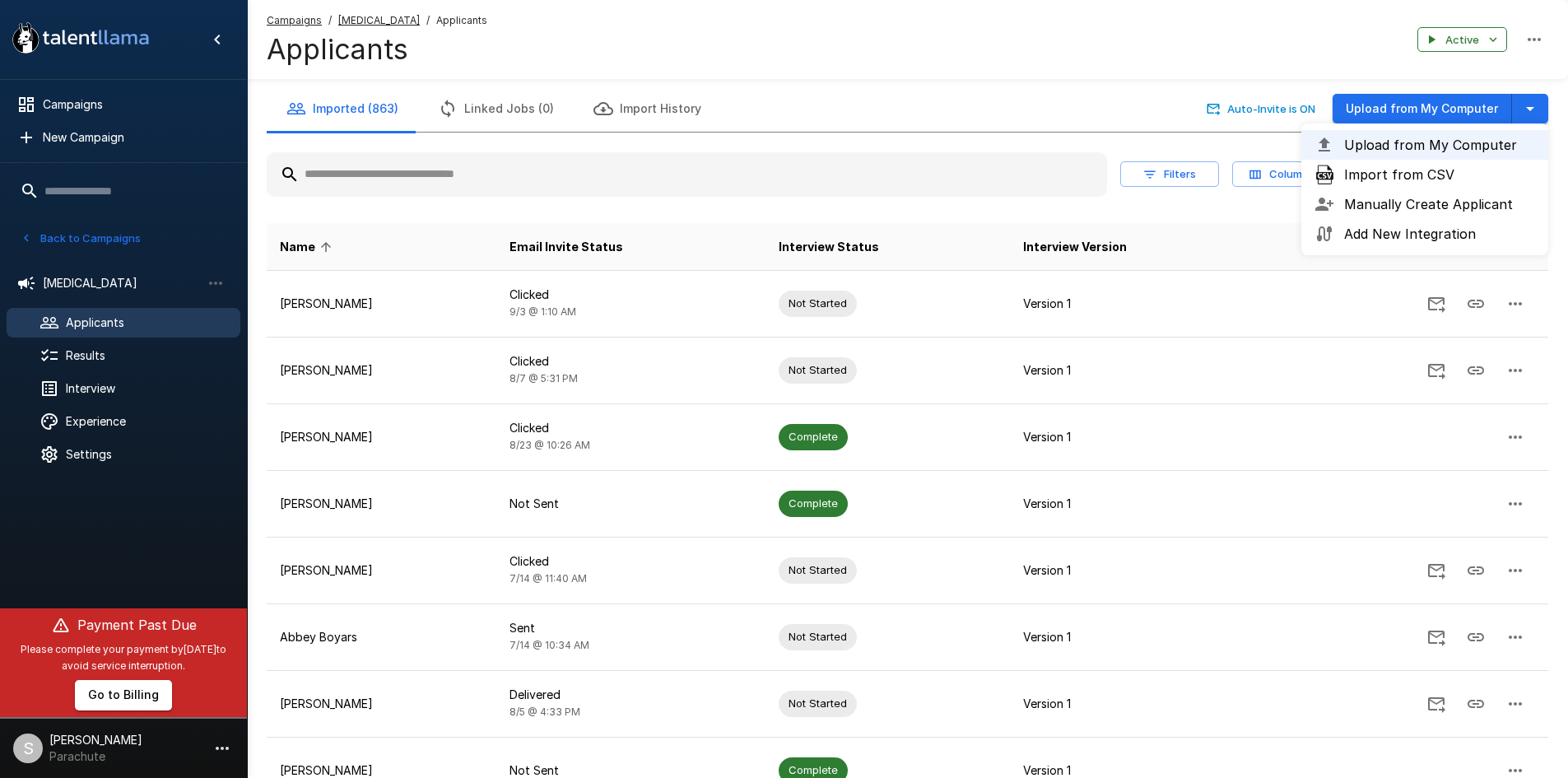
click at [1461, 174] on span "Import from CSV" at bounding box center [1440, 174] width 191 height 20
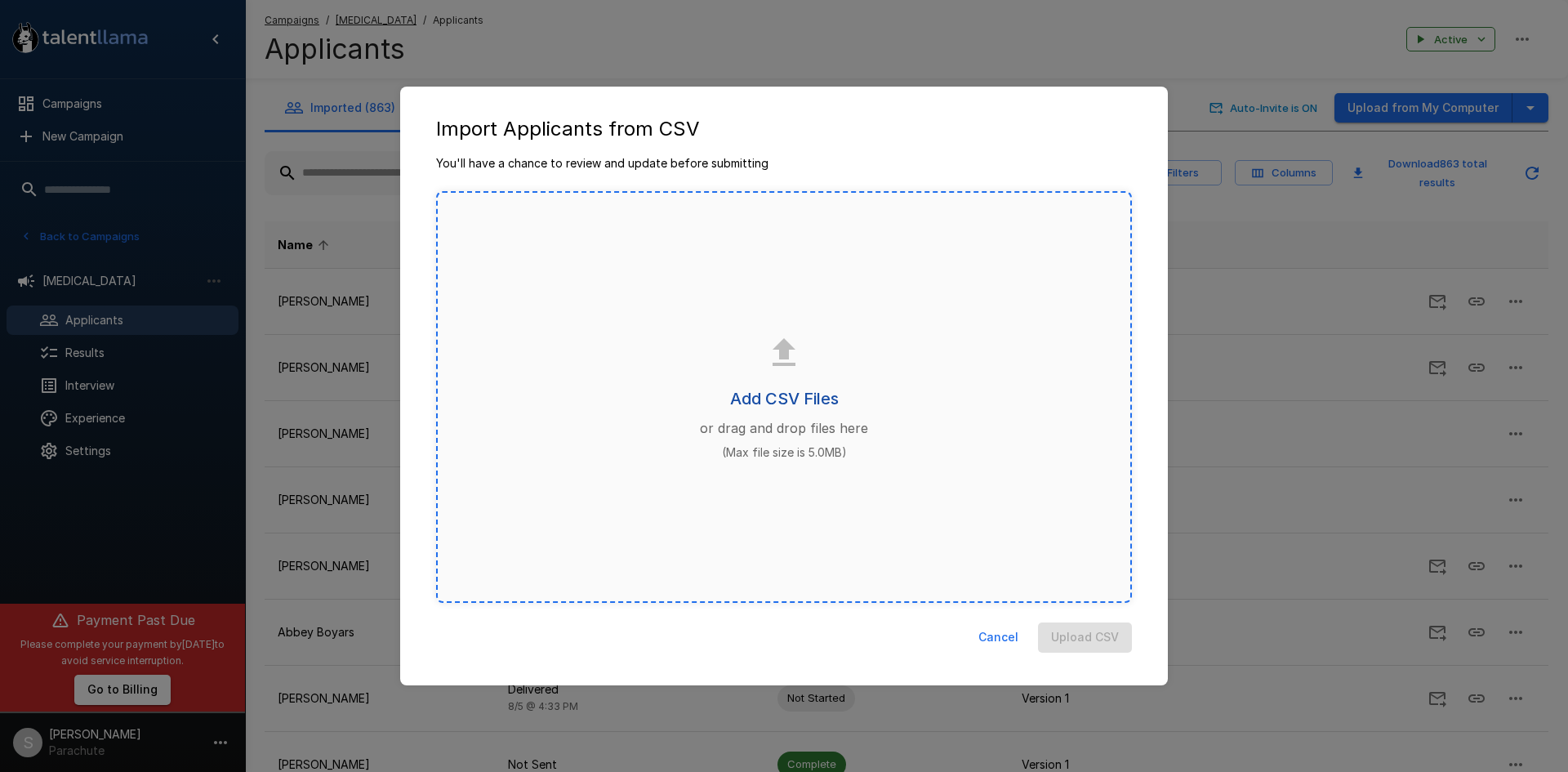
click at [795, 401] on h6 "Add CSV Files" at bounding box center [784, 398] width 108 height 26
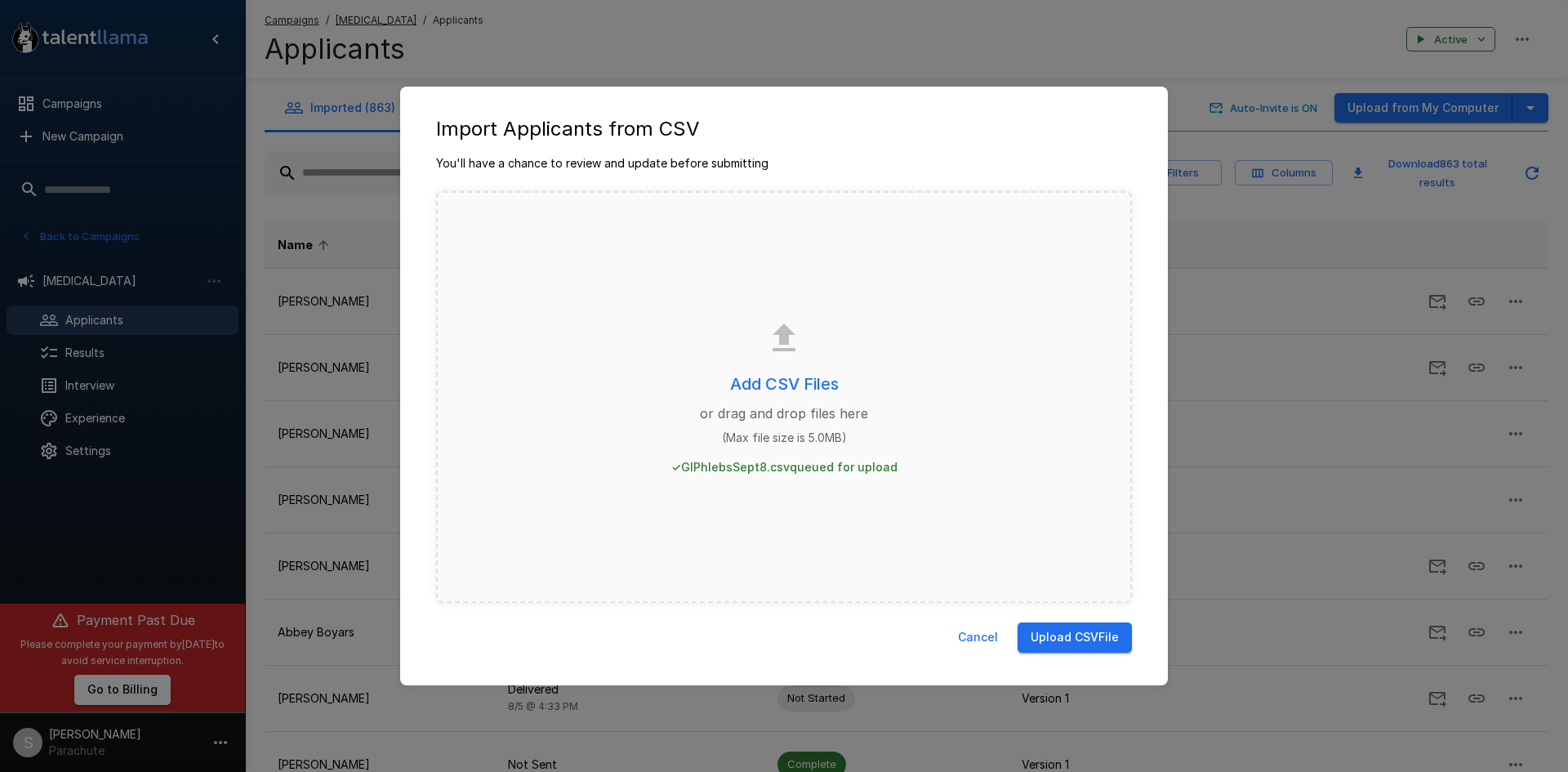
click at [1086, 642] on button "Upload CSV File" at bounding box center [1075, 637] width 114 height 30
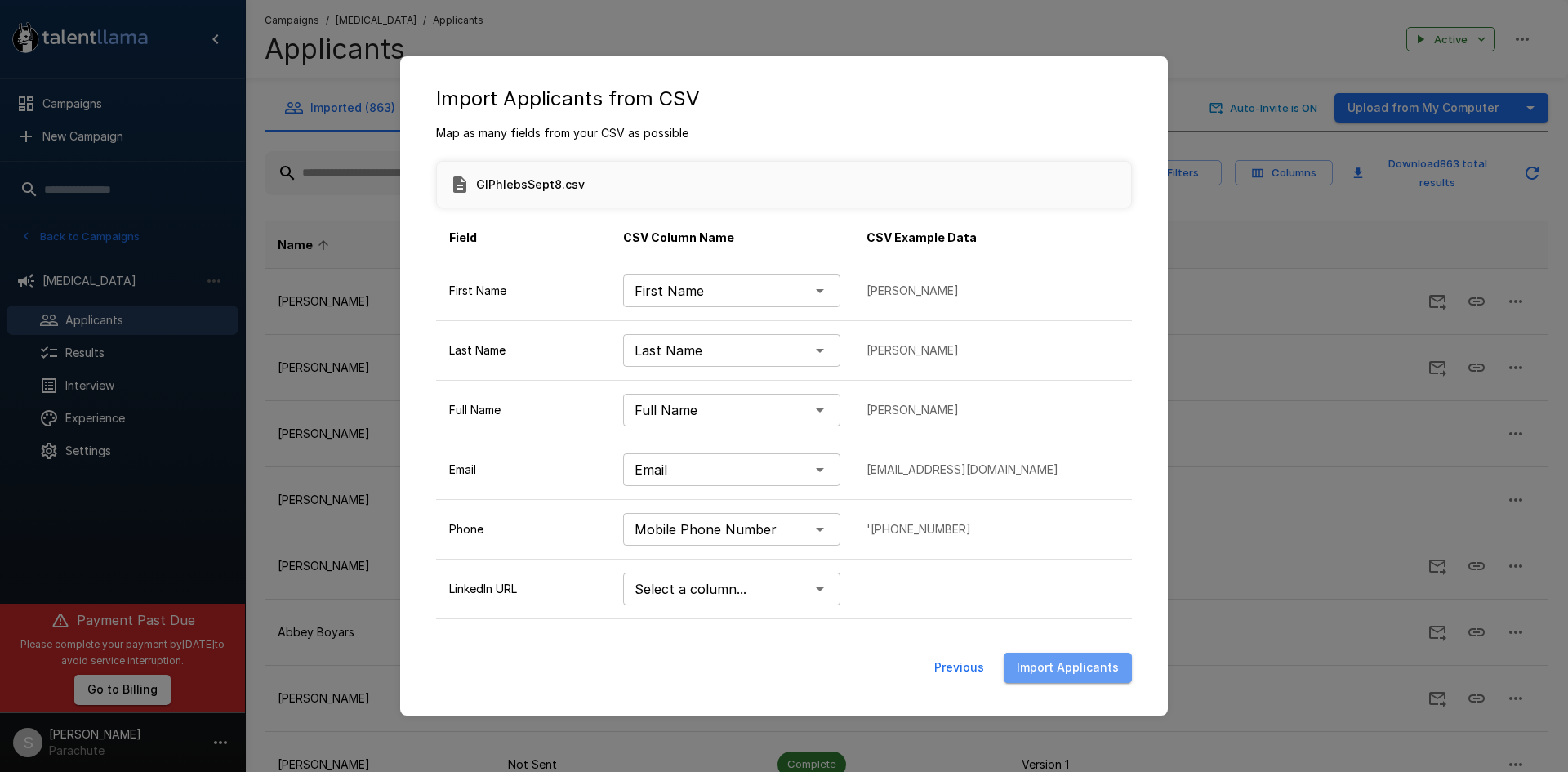
click at [1076, 673] on button "Import Applicants" at bounding box center [1068, 667] width 128 height 30
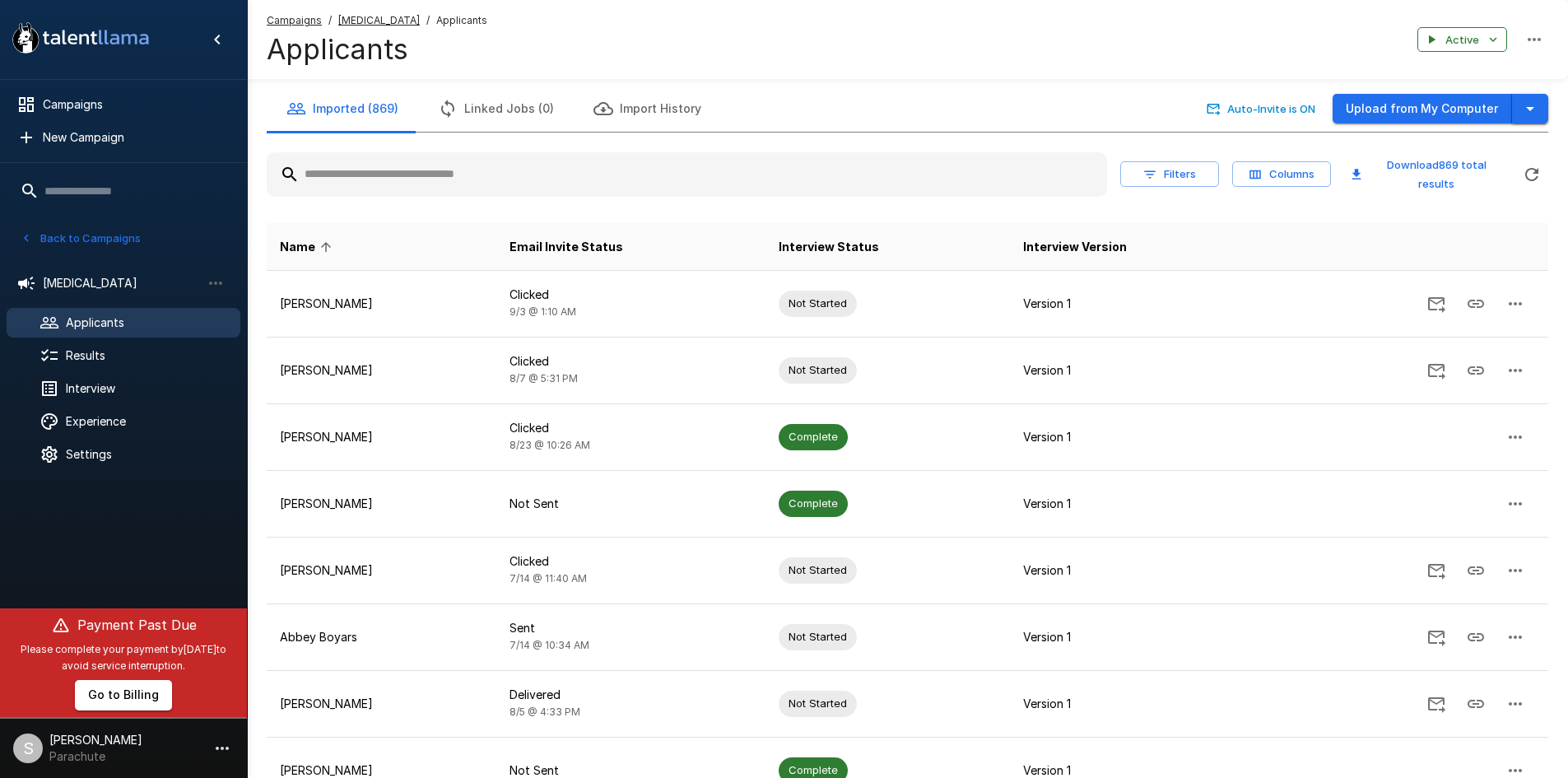
click at [1528, 114] on icon "button" at bounding box center [1530, 108] width 20 height 20
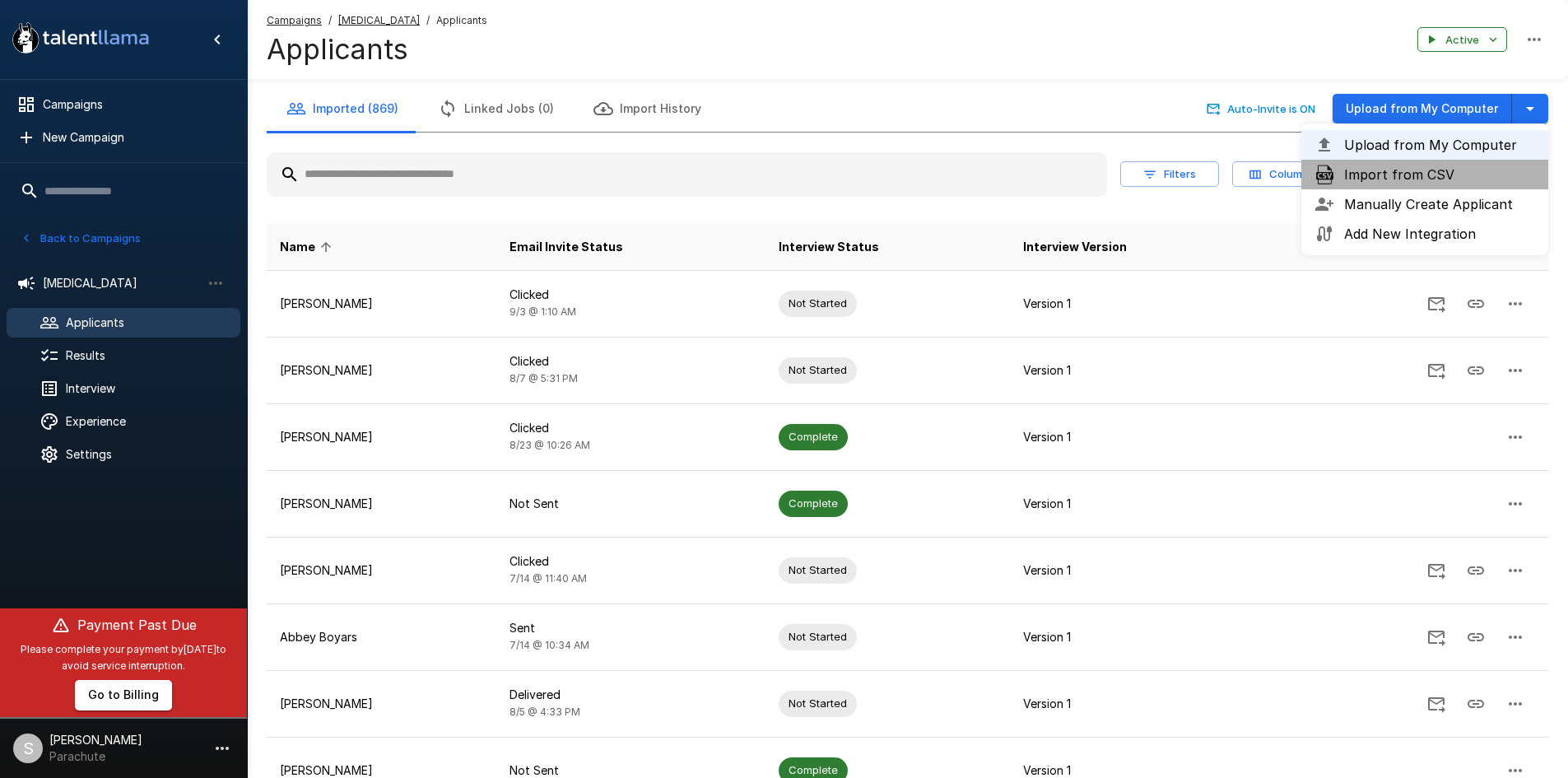
click at [1450, 175] on span "Import from CSV" at bounding box center [1440, 174] width 191 height 20
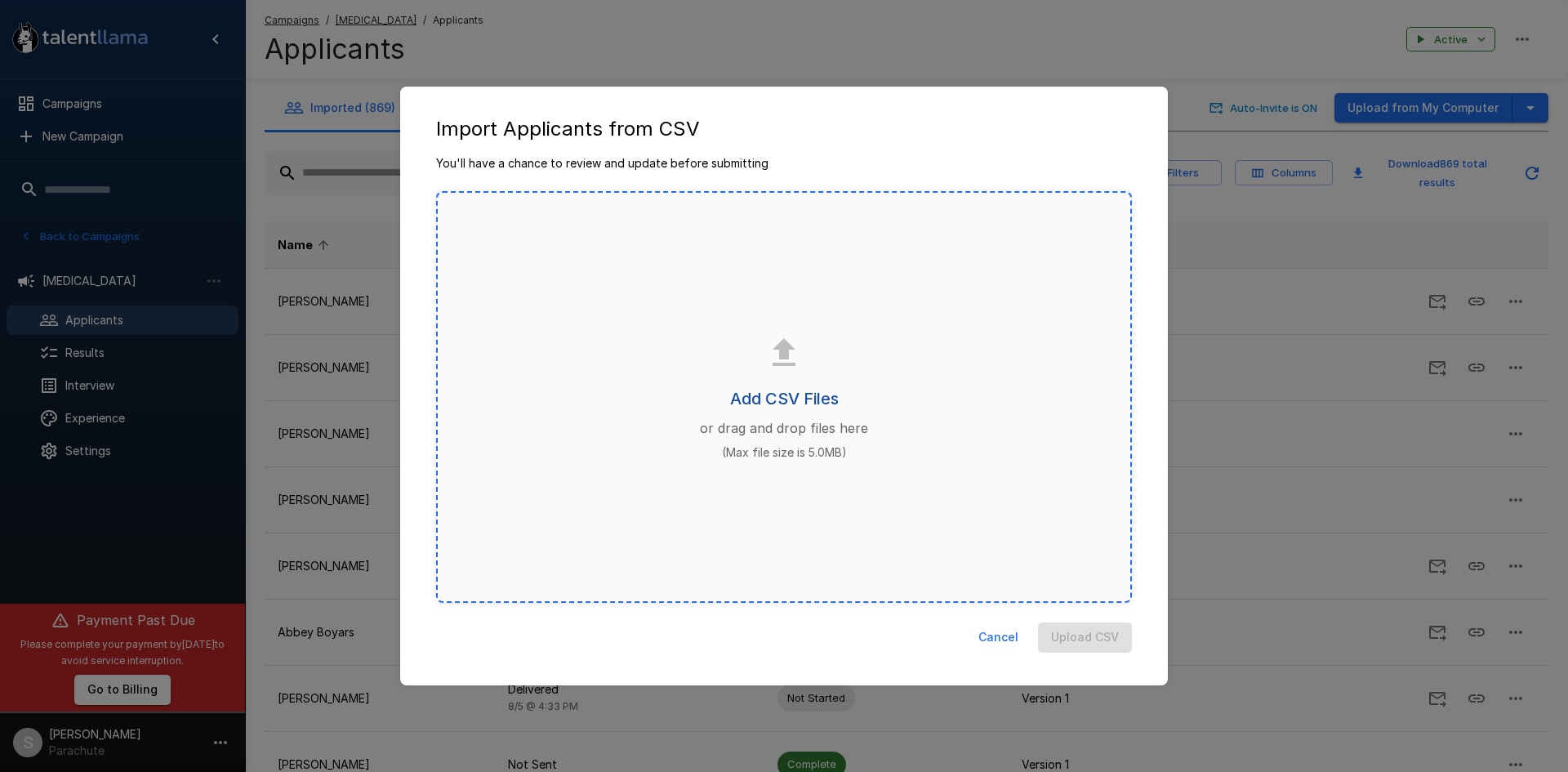
click at [772, 395] on h6 "Add CSV Files" at bounding box center [784, 398] width 108 height 26
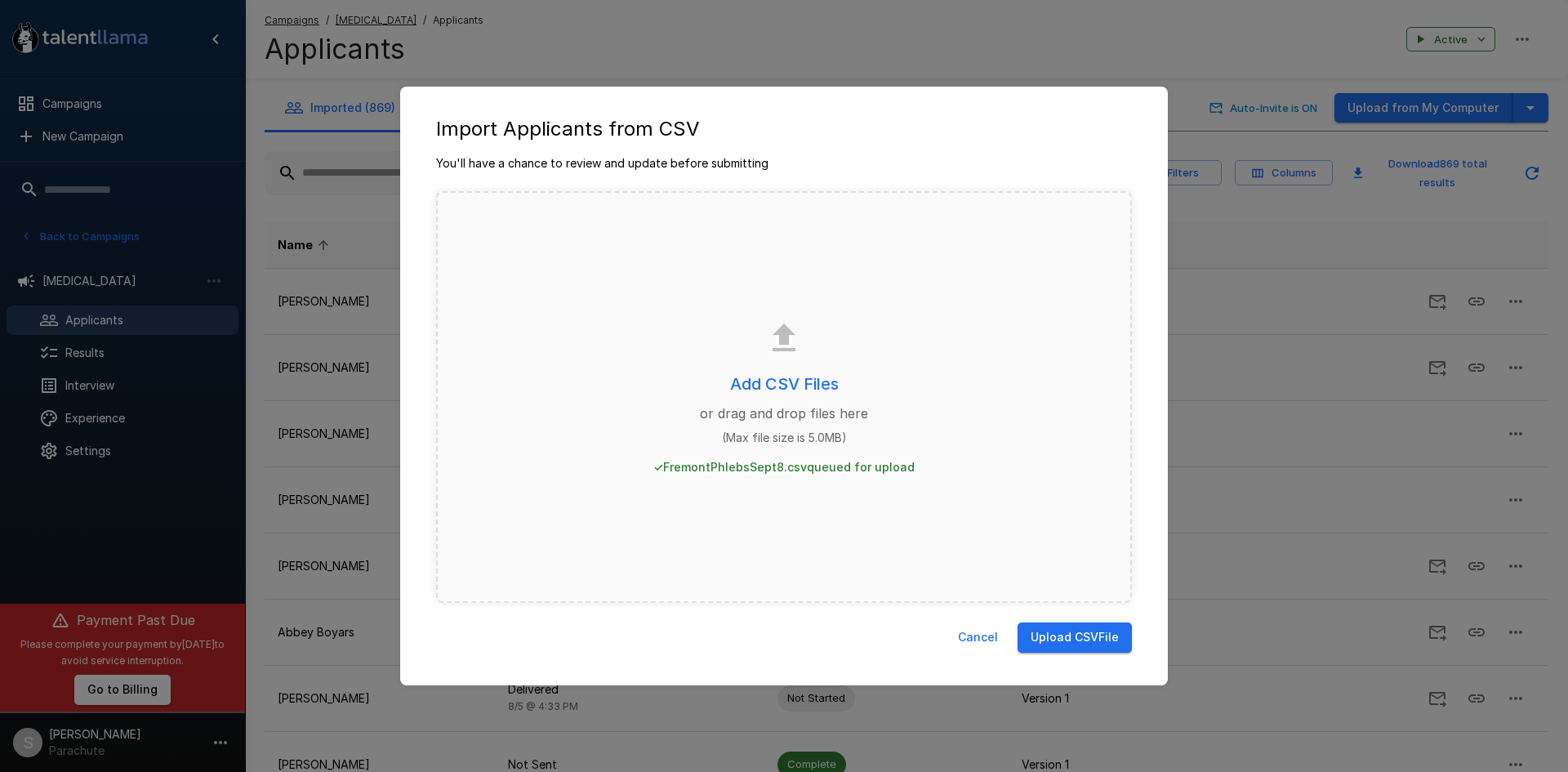
click at [1054, 641] on button "Upload CSV File" at bounding box center [1075, 637] width 114 height 30
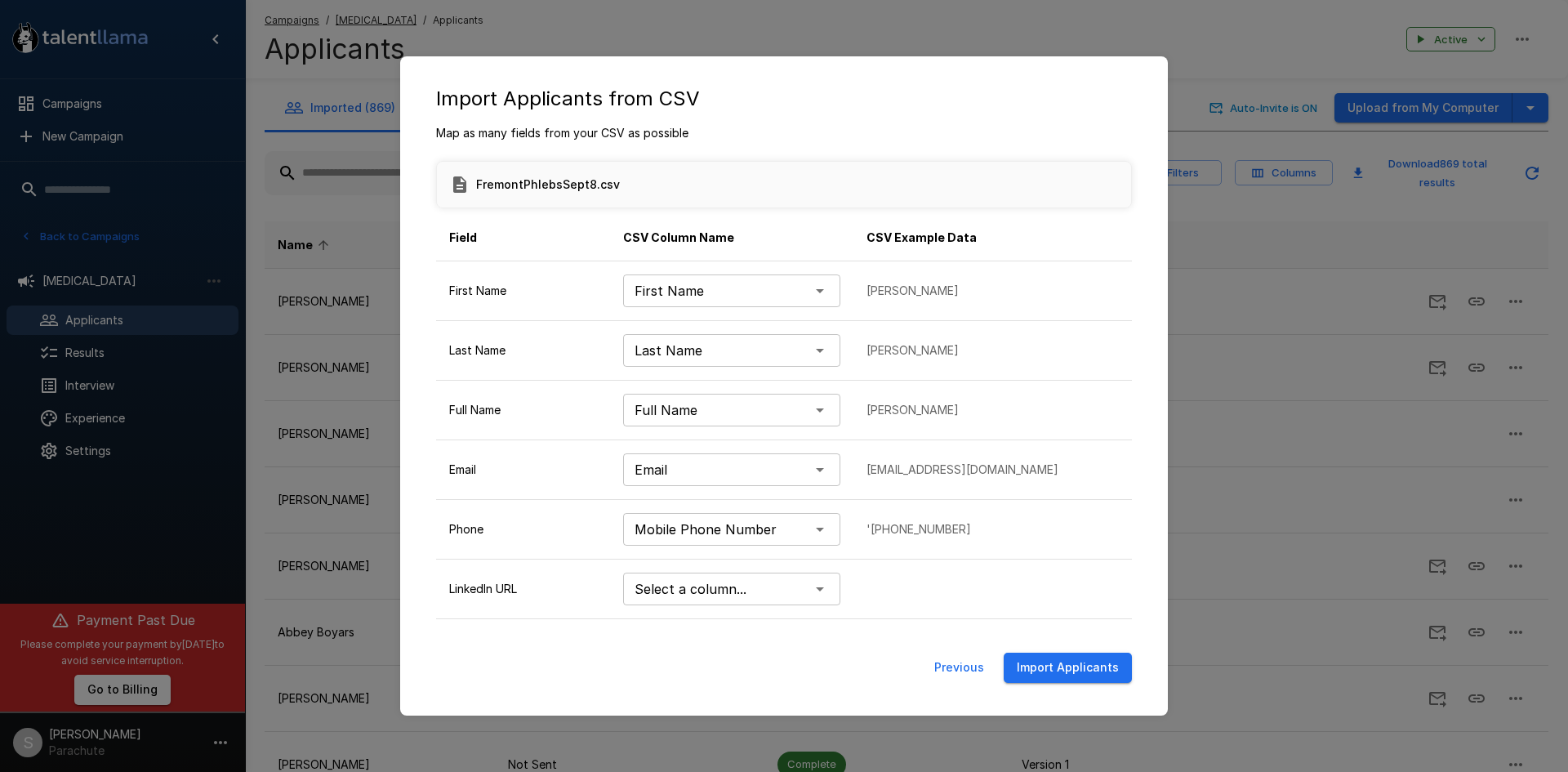
click at [1064, 671] on button "Import Applicants" at bounding box center [1068, 667] width 128 height 30
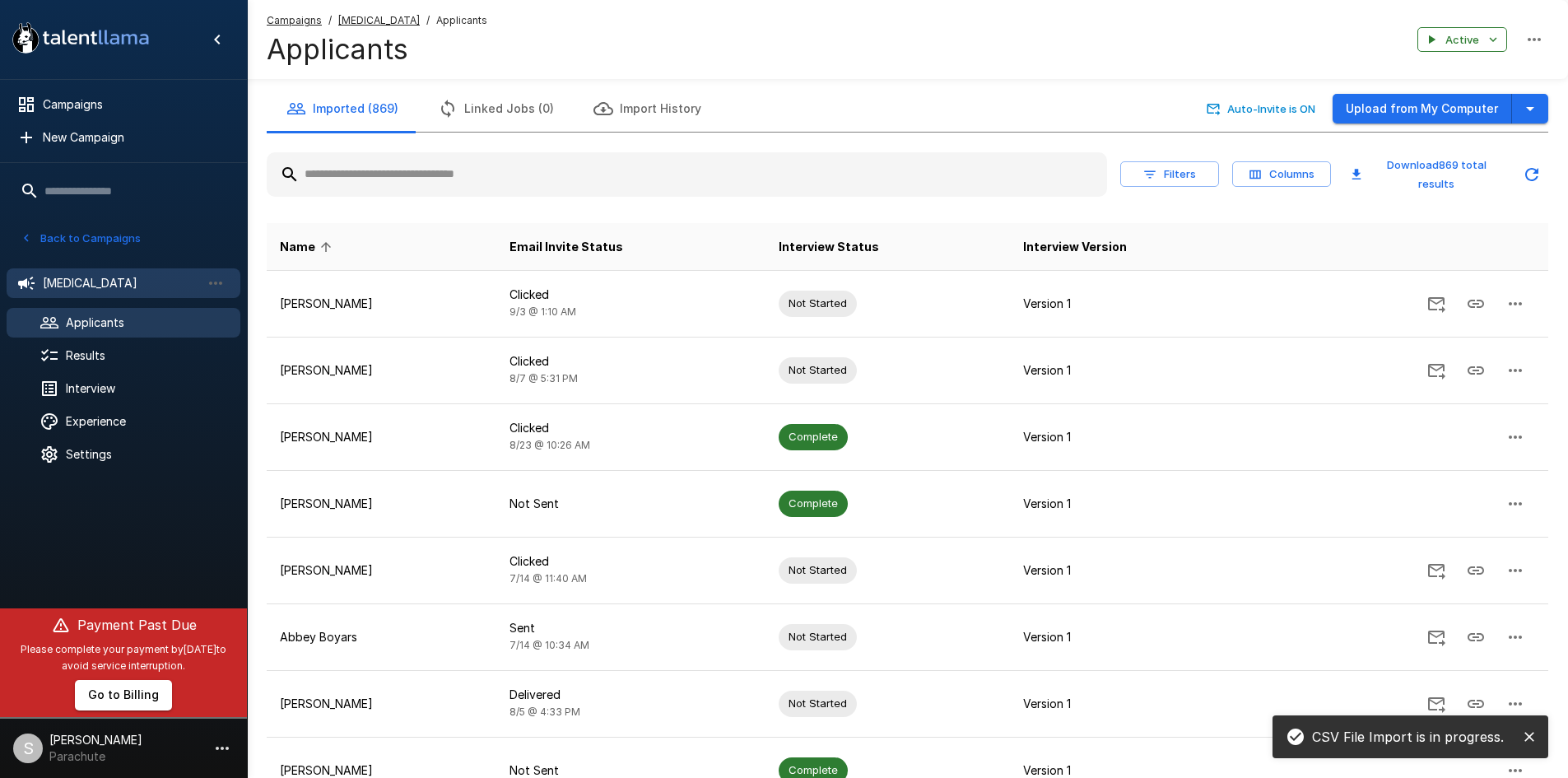
click at [86, 285] on span "[MEDICAL_DATA]" at bounding box center [122, 282] width 158 height 16
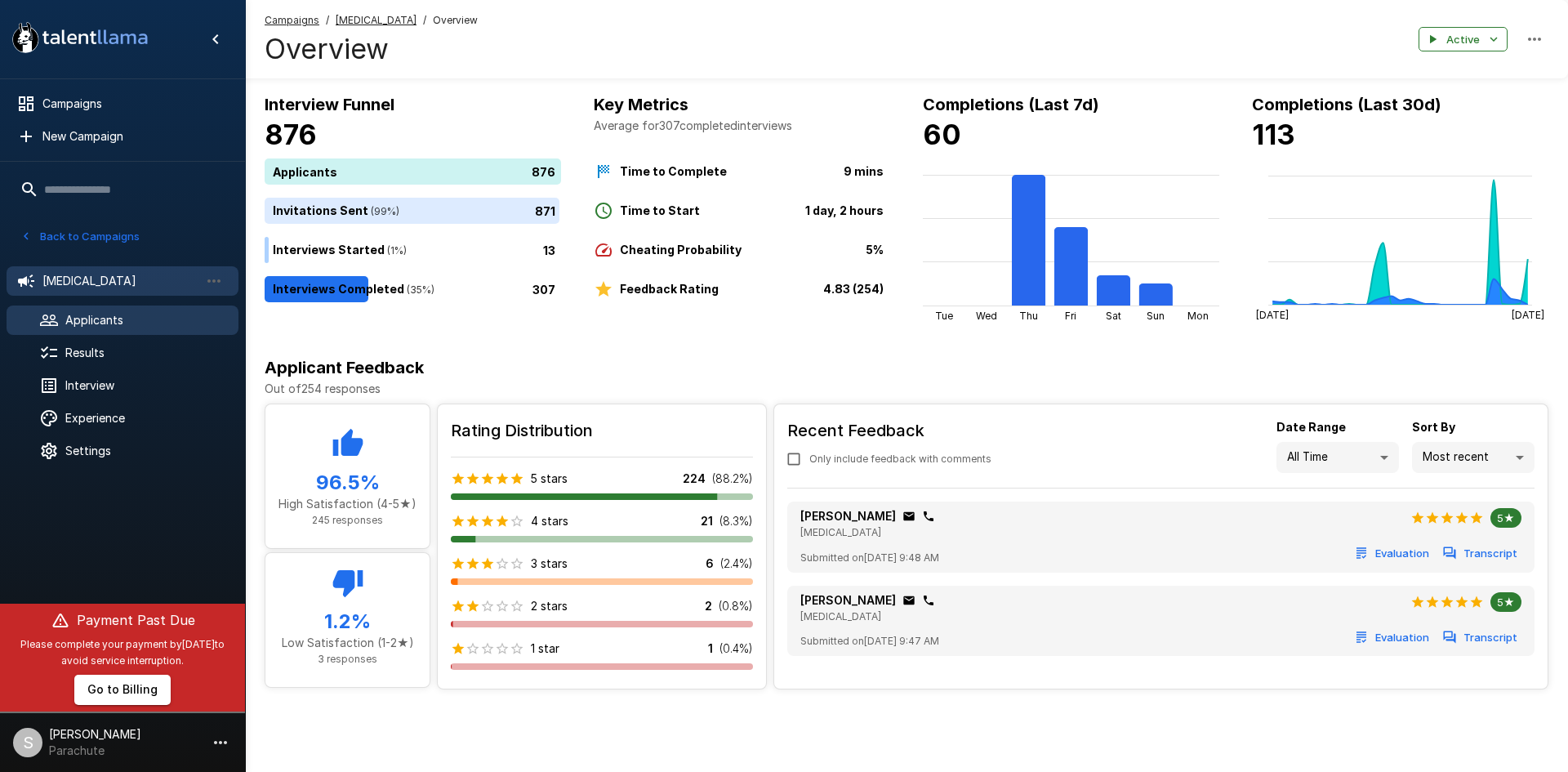
click at [87, 310] on div "Applicants" at bounding box center [123, 320] width 232 height 29
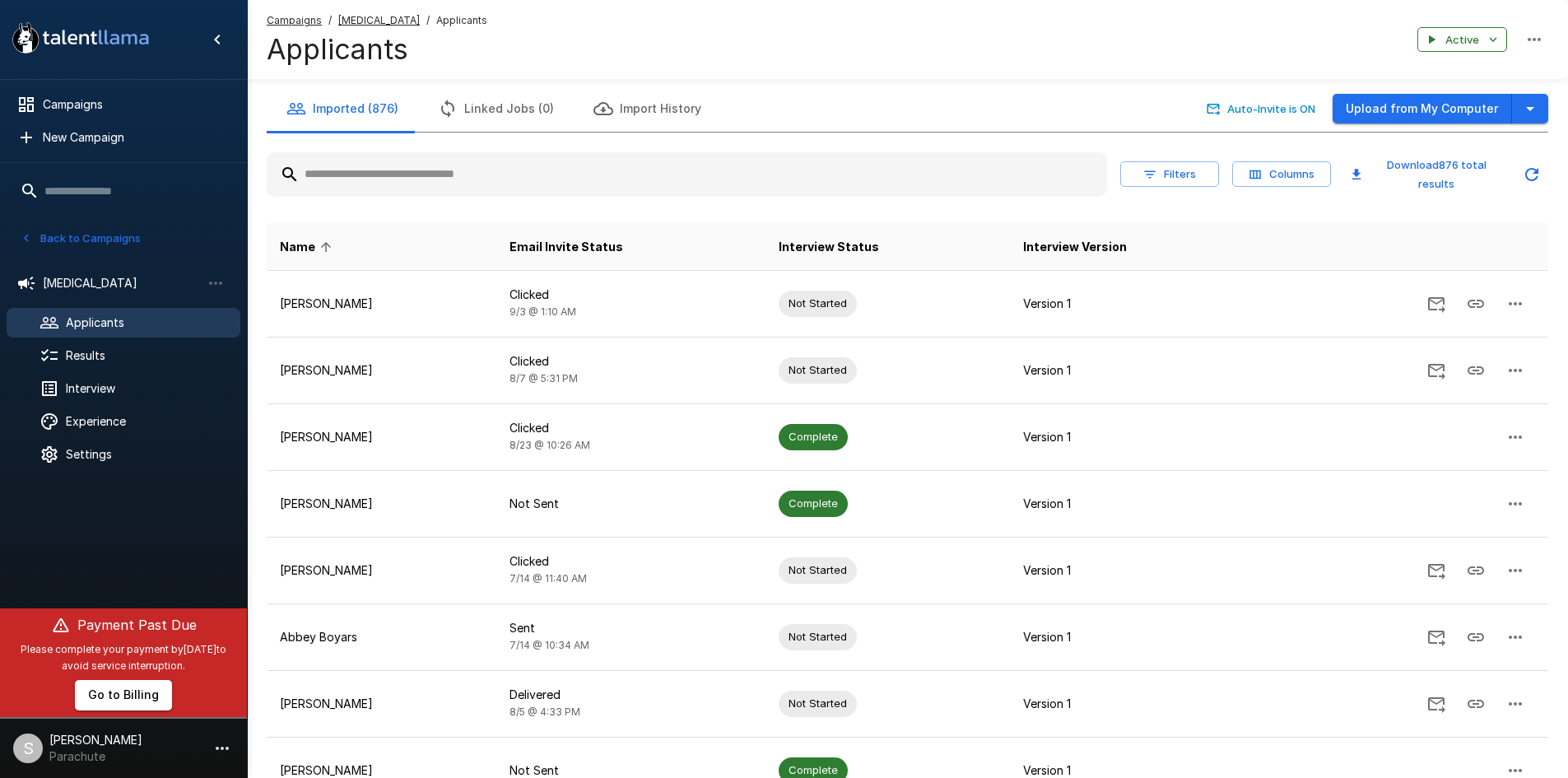
click at [1537, 177] on icon "Updated Today - 9:51 AM" at bounding box center [1531, 174] width 13 height 13
click at [1537, 182] on icon "Updated Today - 9:58 AM" at bounding box center [1532, 174] width 20 height 20
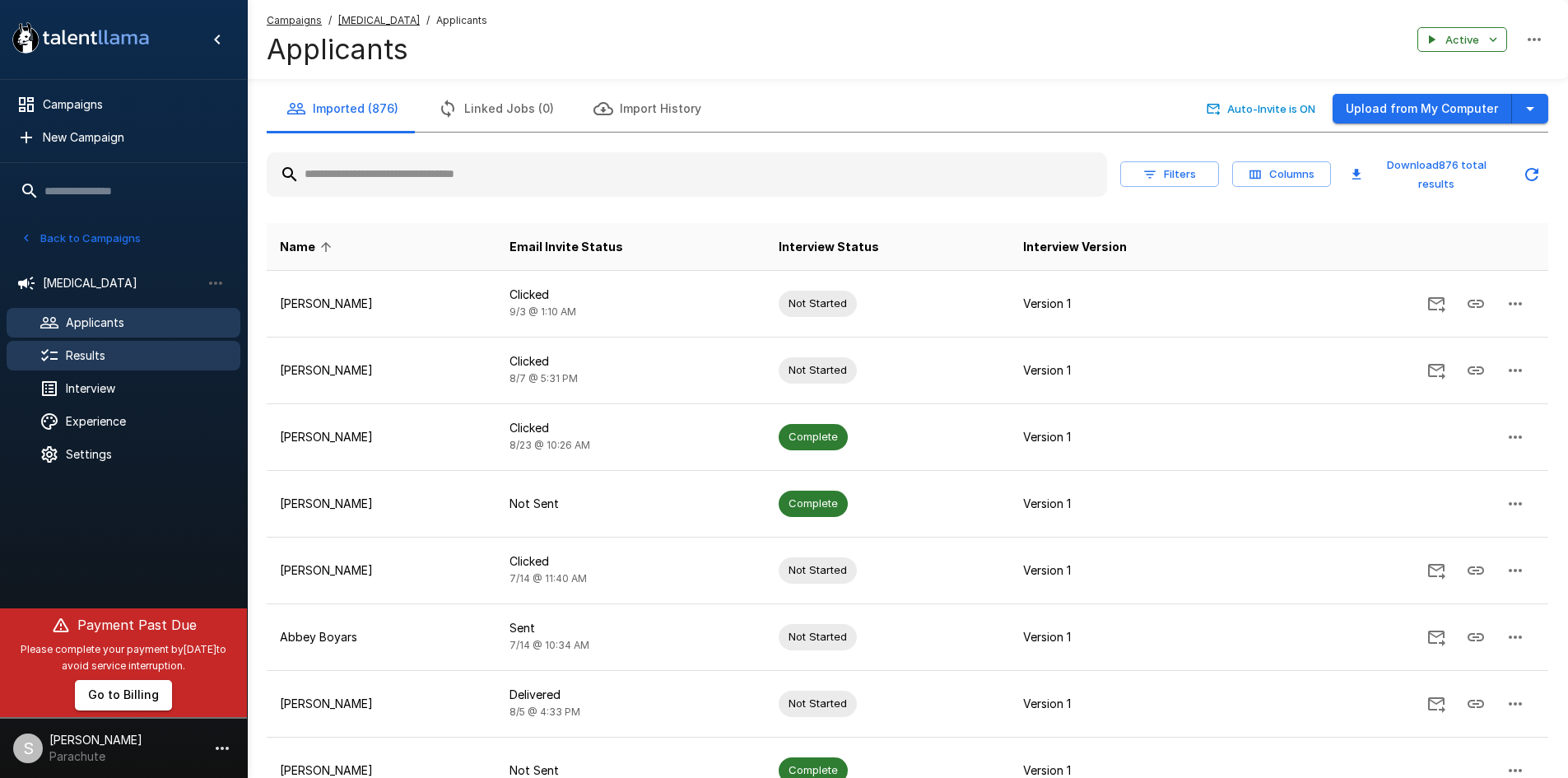
click at [62, 343] on div "Results" at bounding box center [124, 355] width 234 height 29
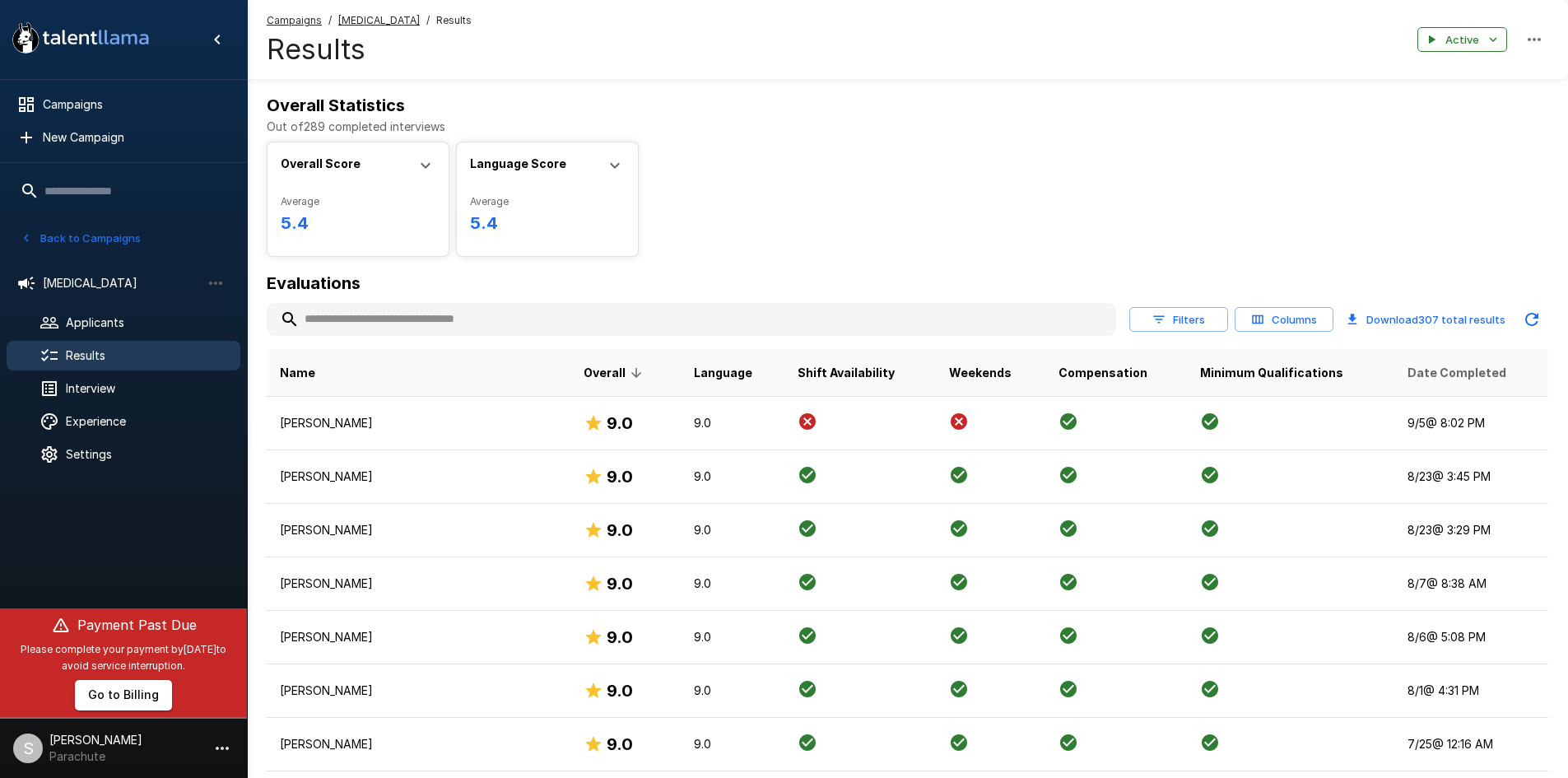
click at [1411, 371] on span "Date Completed" at bounding box center [1457, 373] width 99 height 20
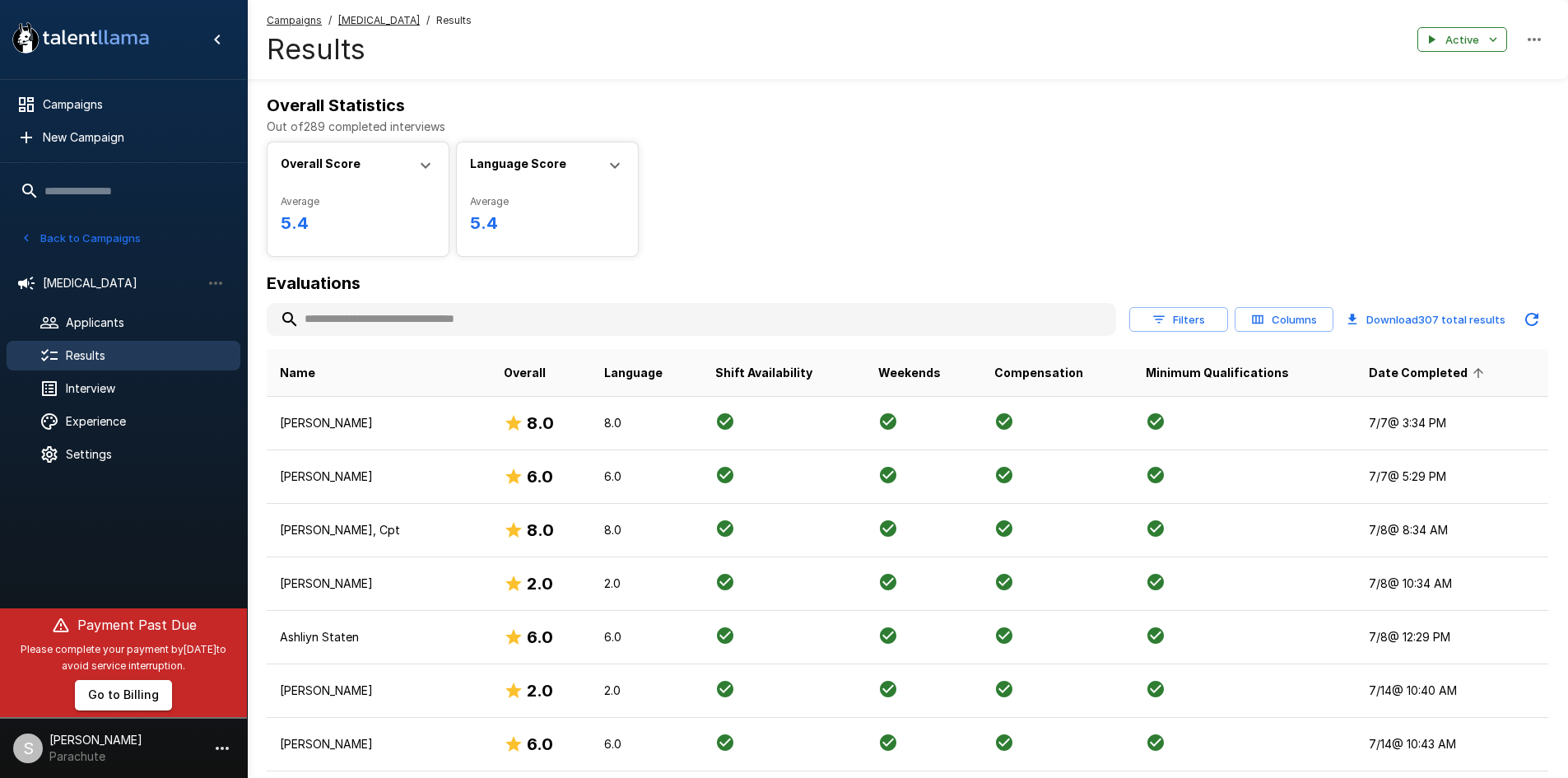
click at [1411, 370] on span "Date Completed" at bounding box center [1429, 373] width 120 height 20
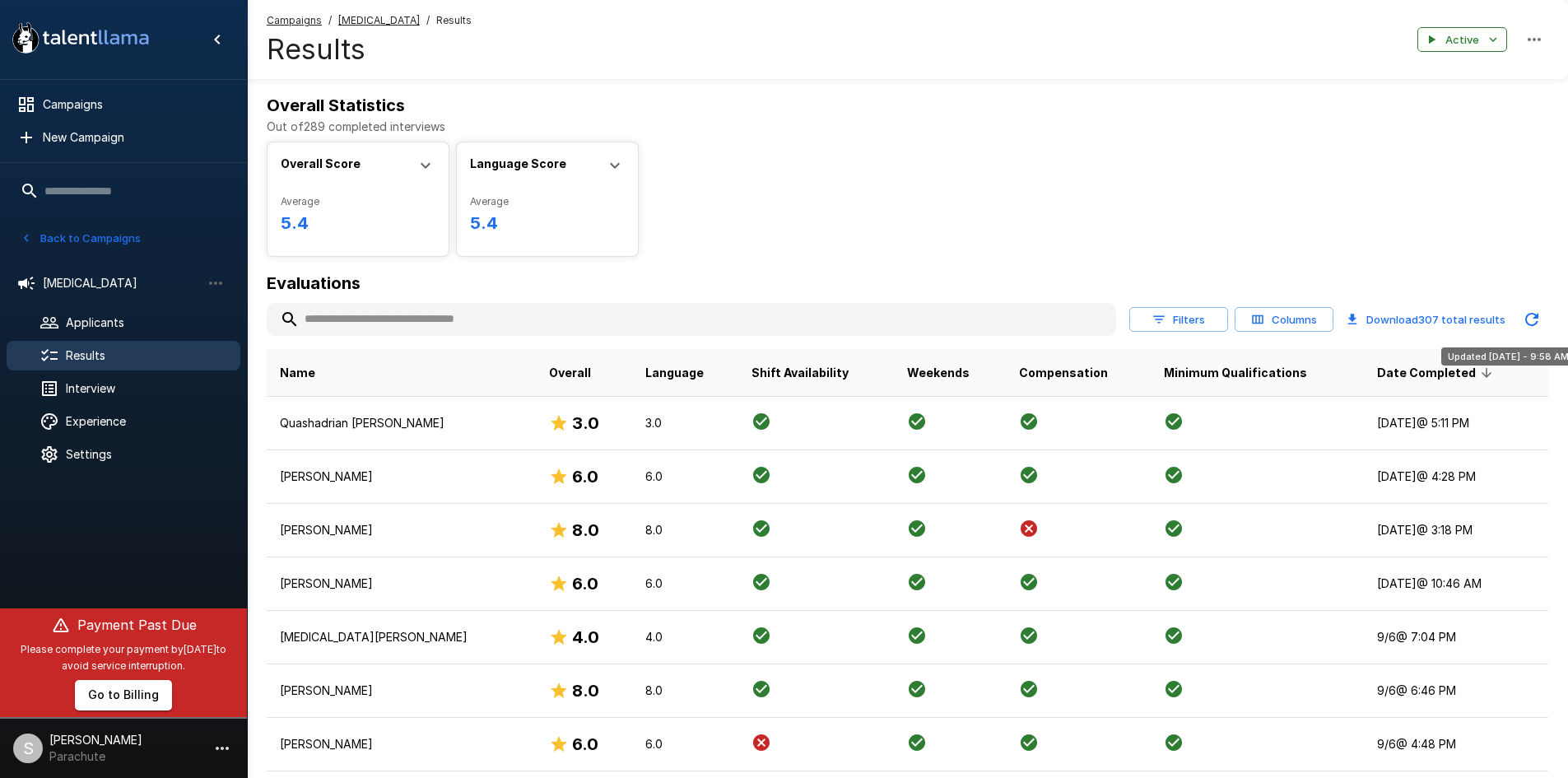
click at [1534, 314] on icon "Updated Today - 9:58 AM" at bounding box center [1531, 318] width 13 height 13
